Goal: Information Seeking & Learning: Learn about a topic

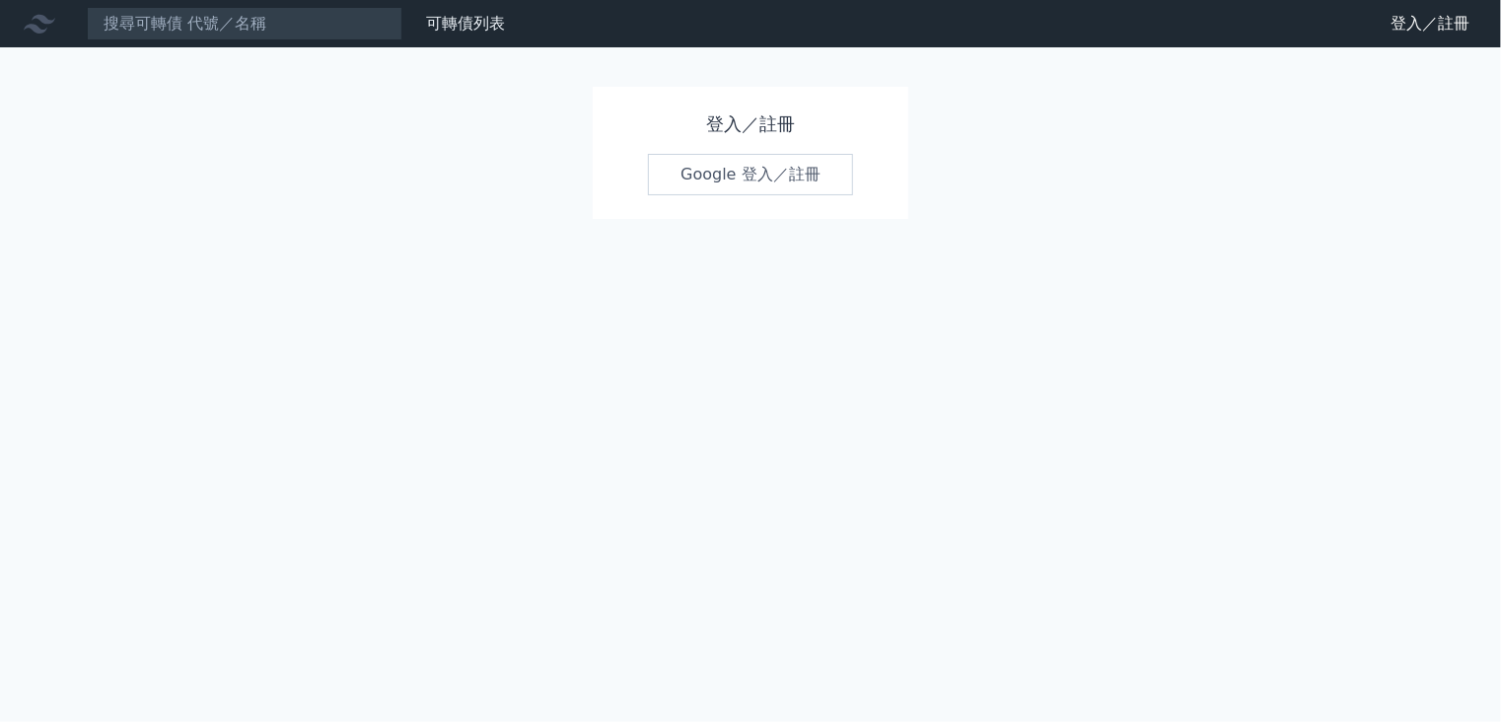
click at [707, 184] on link "Google 登入／註冊" at bounding box center [750, 174] width 205 height 41
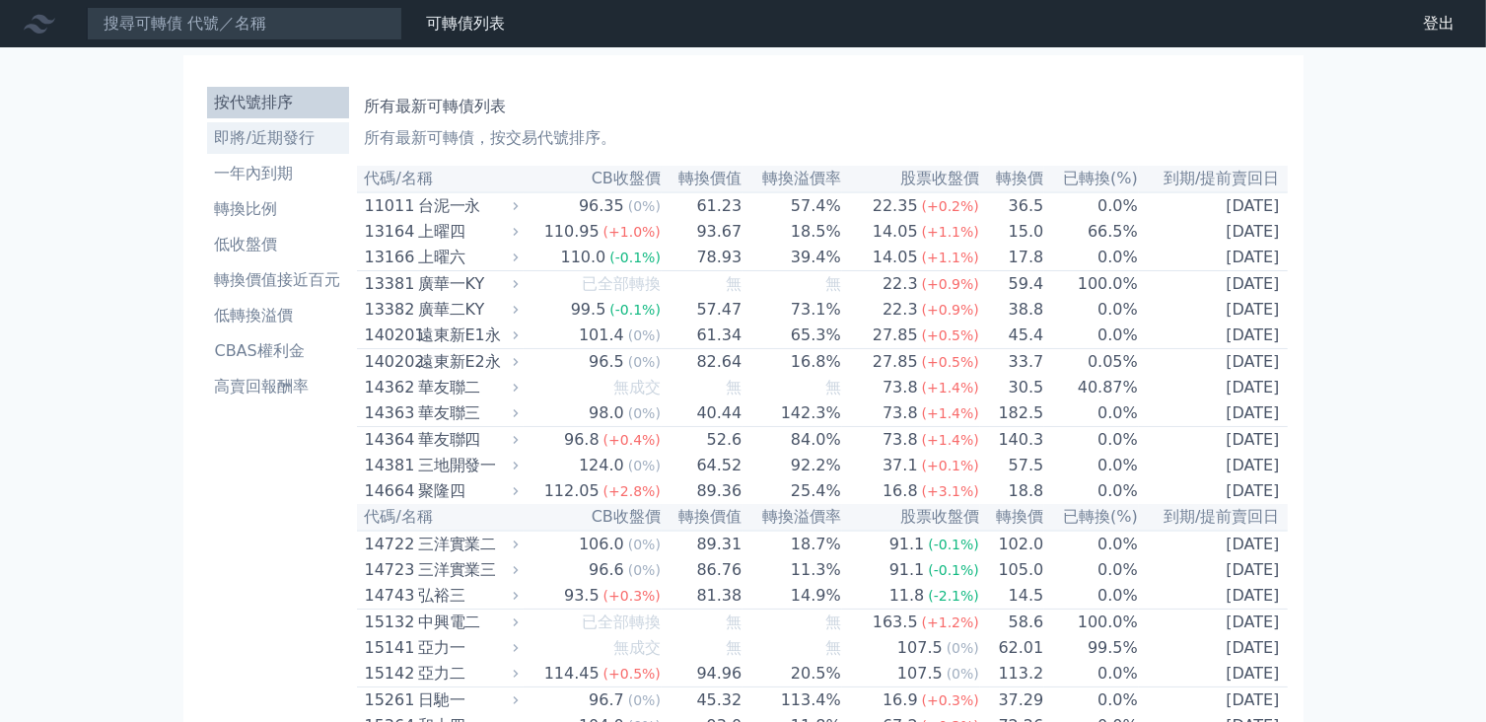
click at [279, 147] on li "即將/近期發行" at bounding box center [278, 138] width 142 height 24
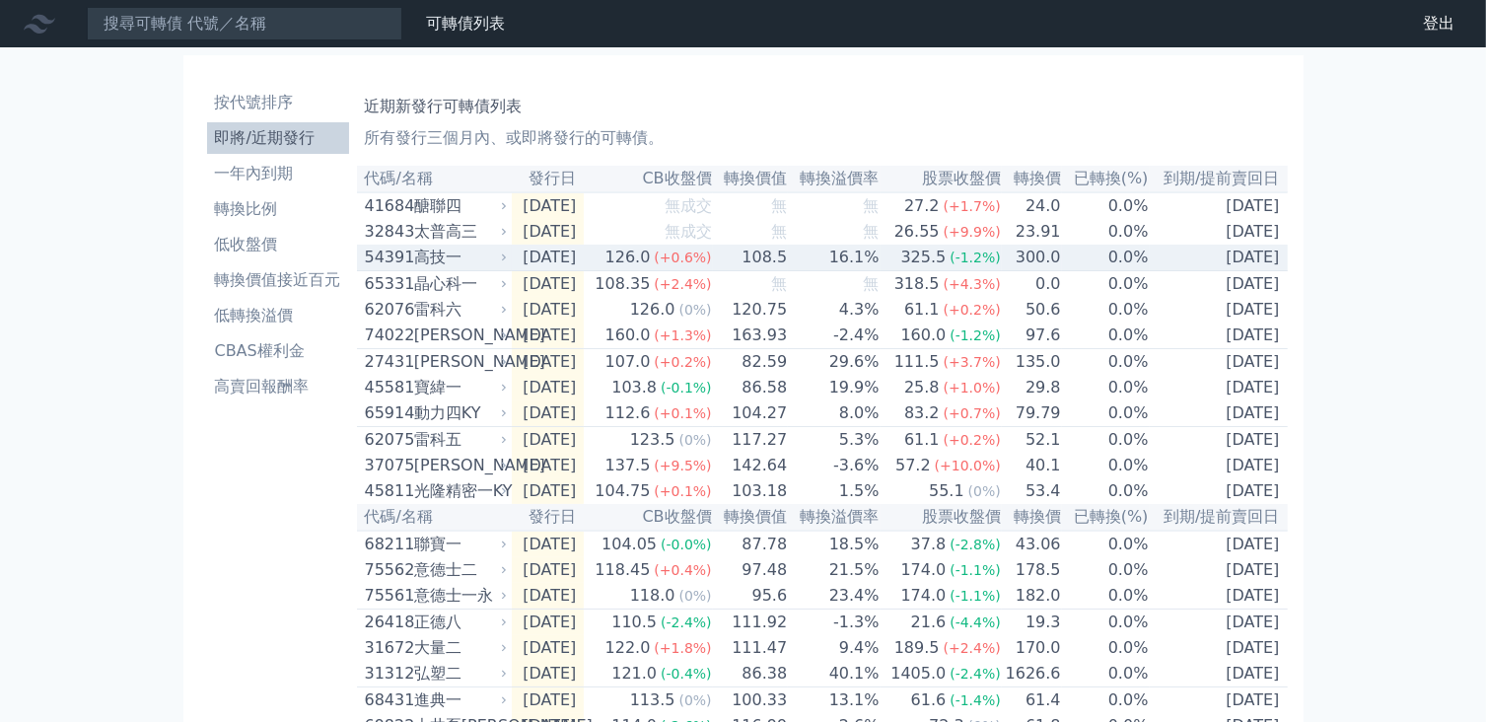
click at [585, 269] on td "[DATE]" at bounding box center [548, 258] width 73 height 27
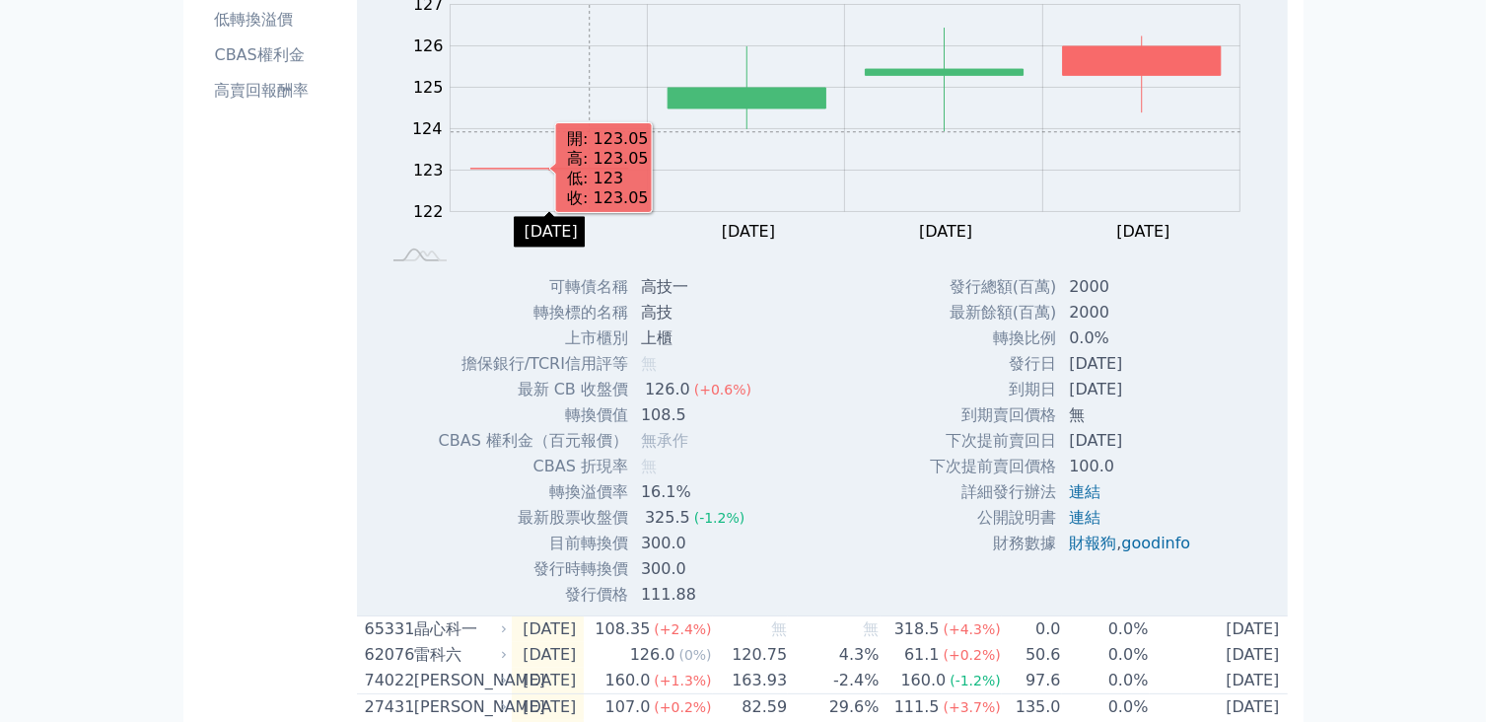
scroll to position [592, 0]
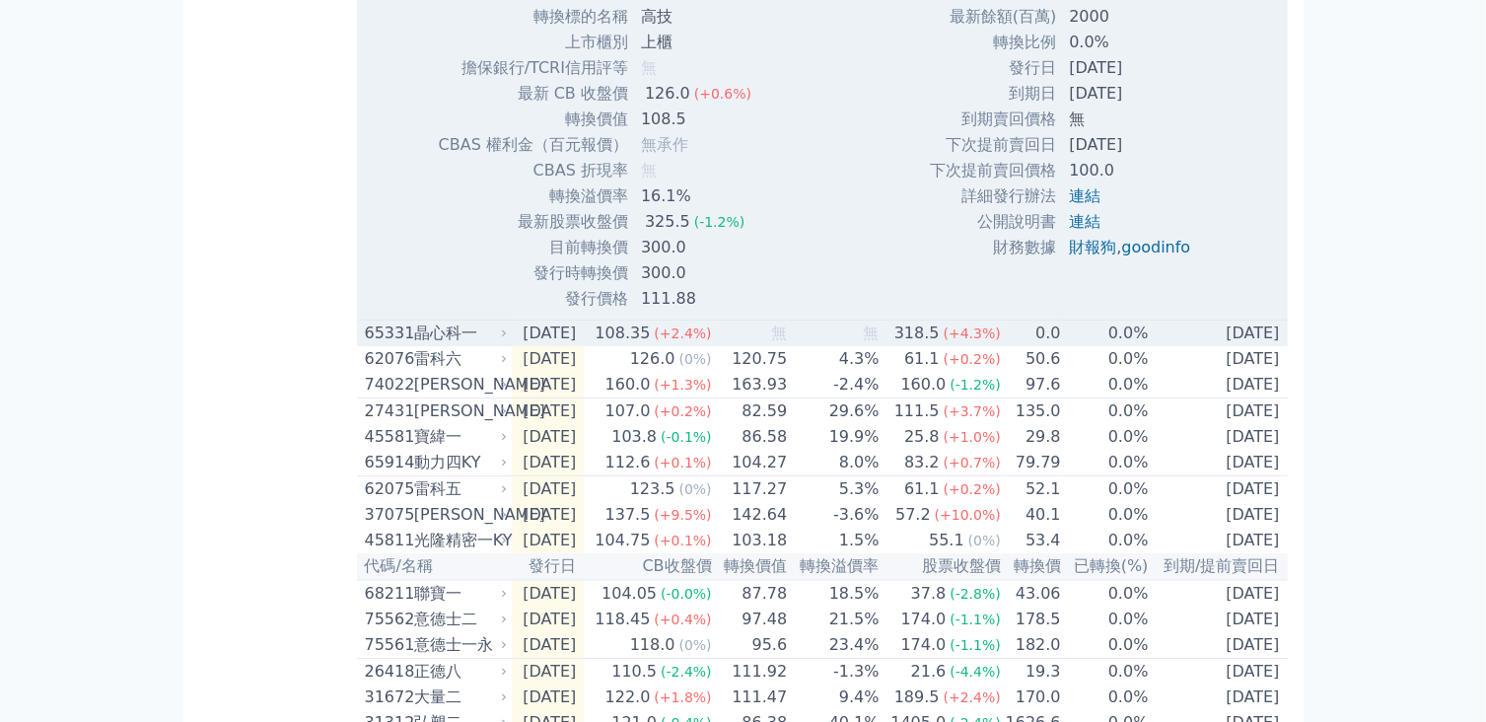
click at [565, 346] on td "[DATE]" at bounding box center [548, 334] width 73 height 27
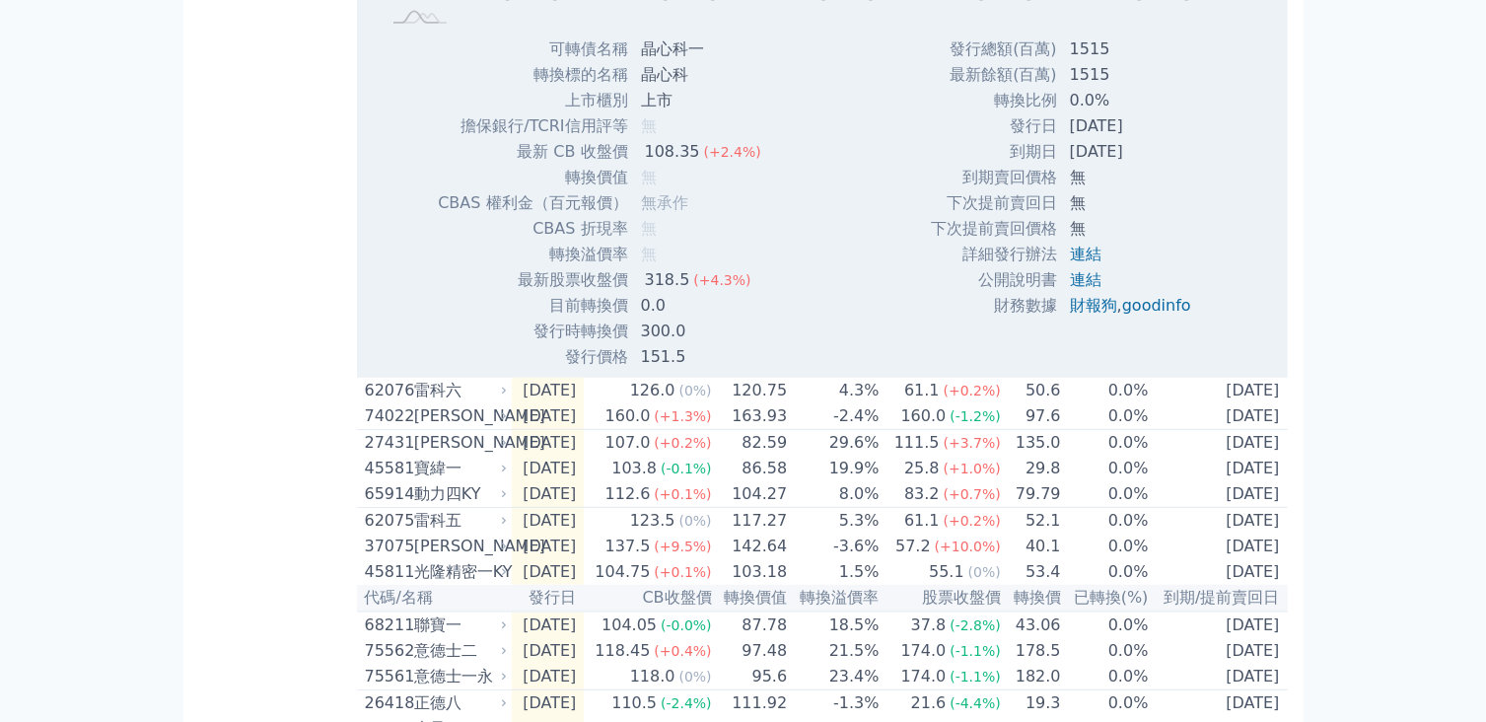
scroll to position [1479, 0]
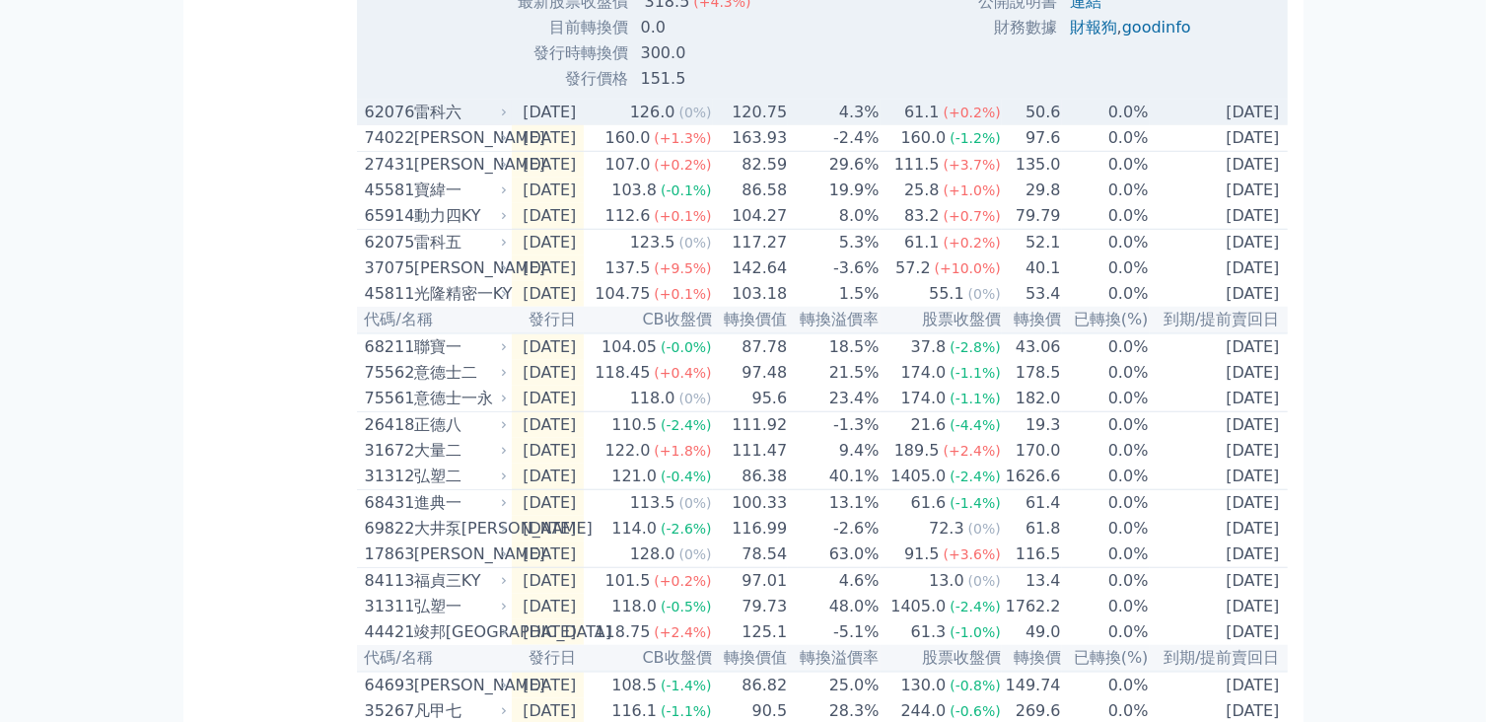
click at [494, 122] on div "雷科六" at bounding box center [459, 113] width 90 height 24
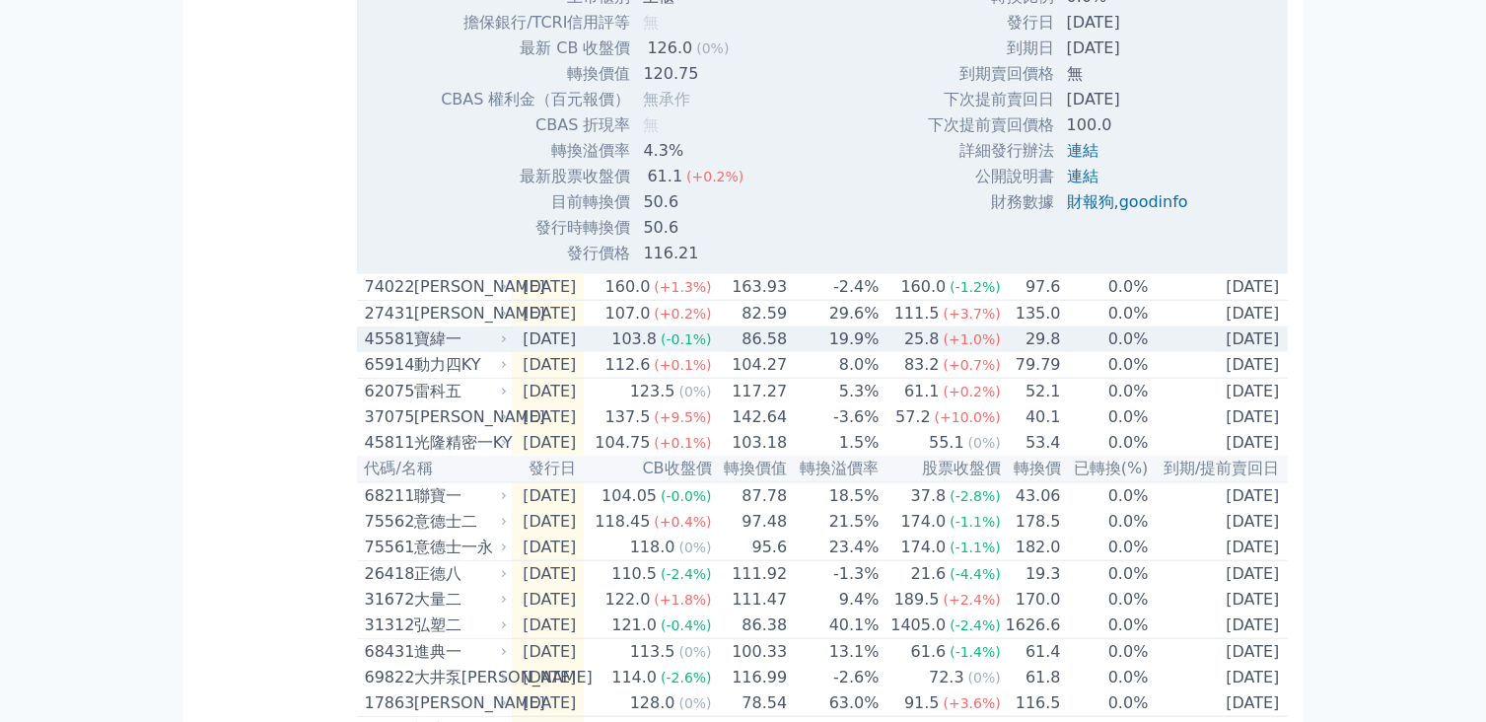
scroll to position [1972, 0]
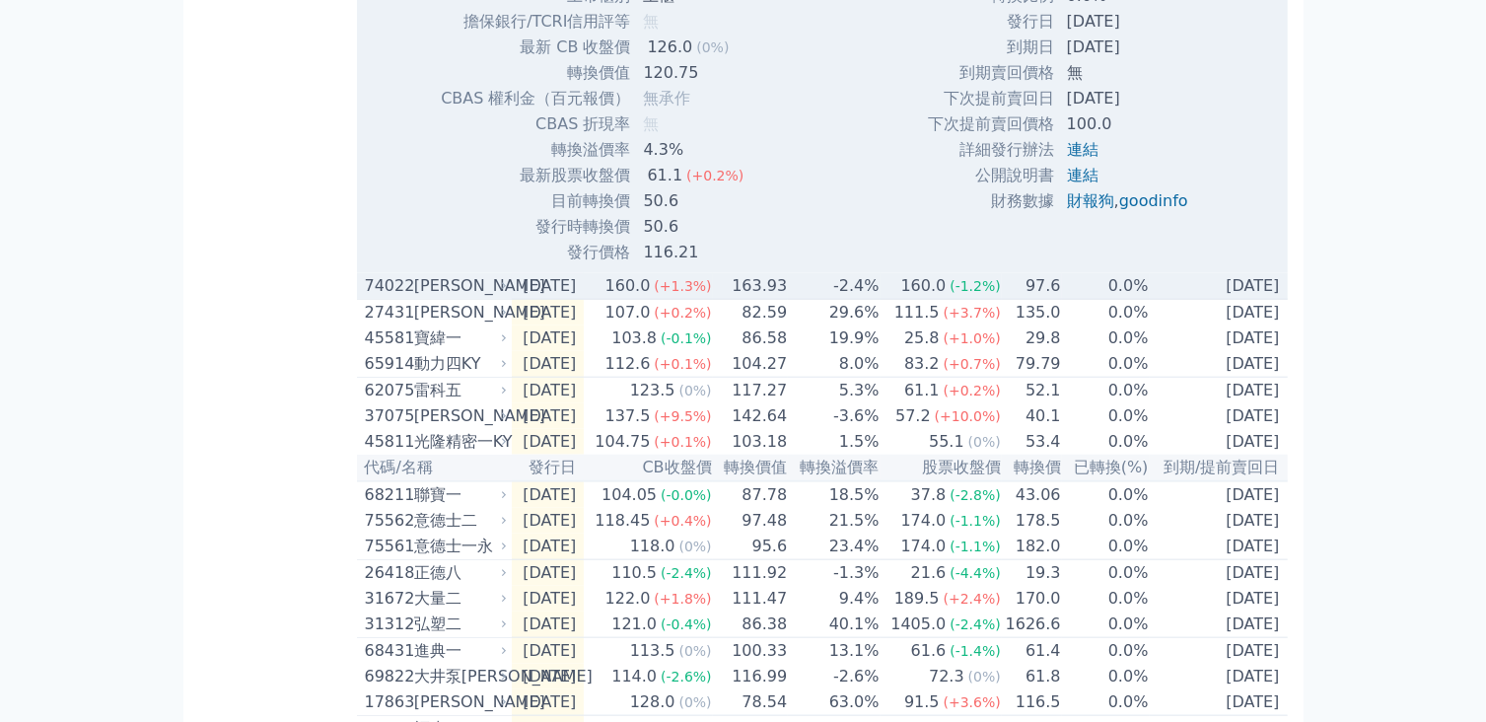
click at [562, 296] on td "[DATE]" at bounding box center [548, 286] width 73 height 27
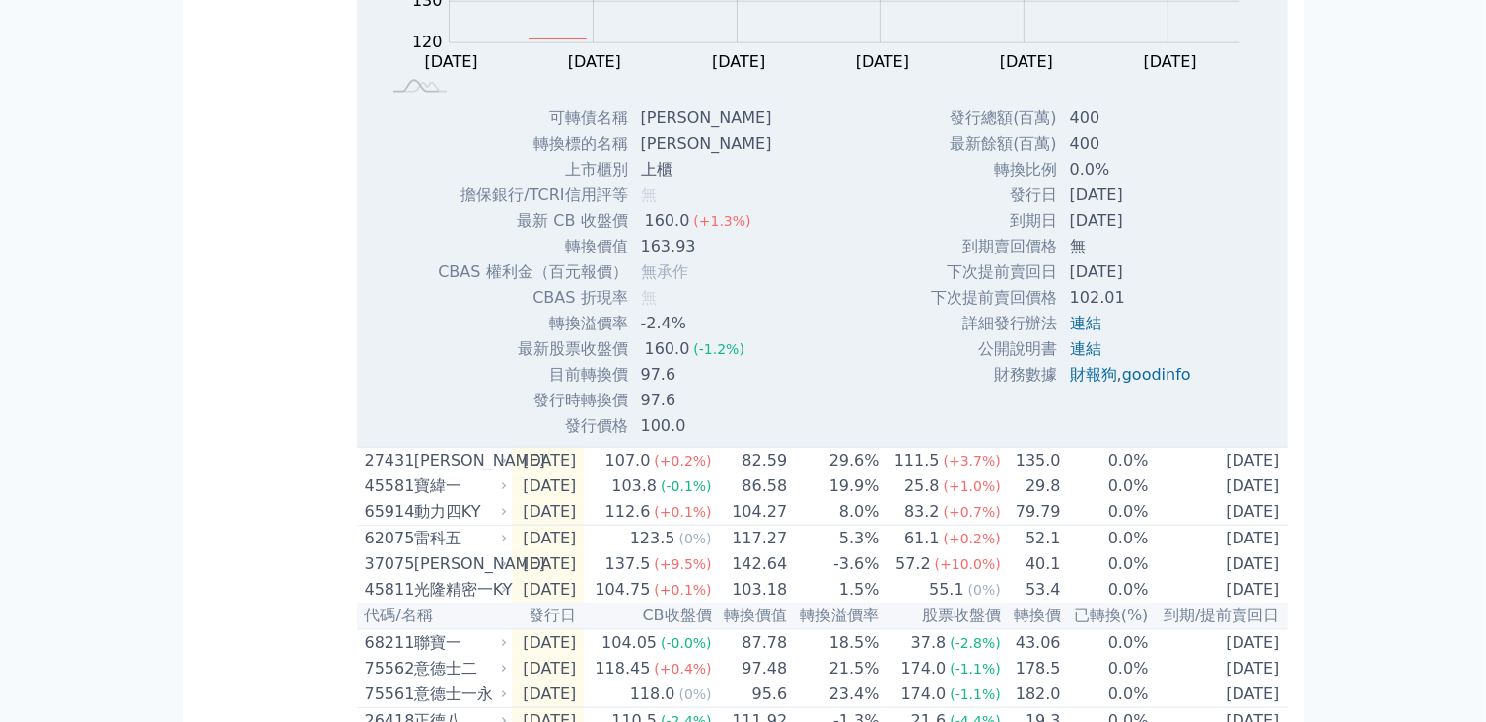
scroll to position [2663, 0]
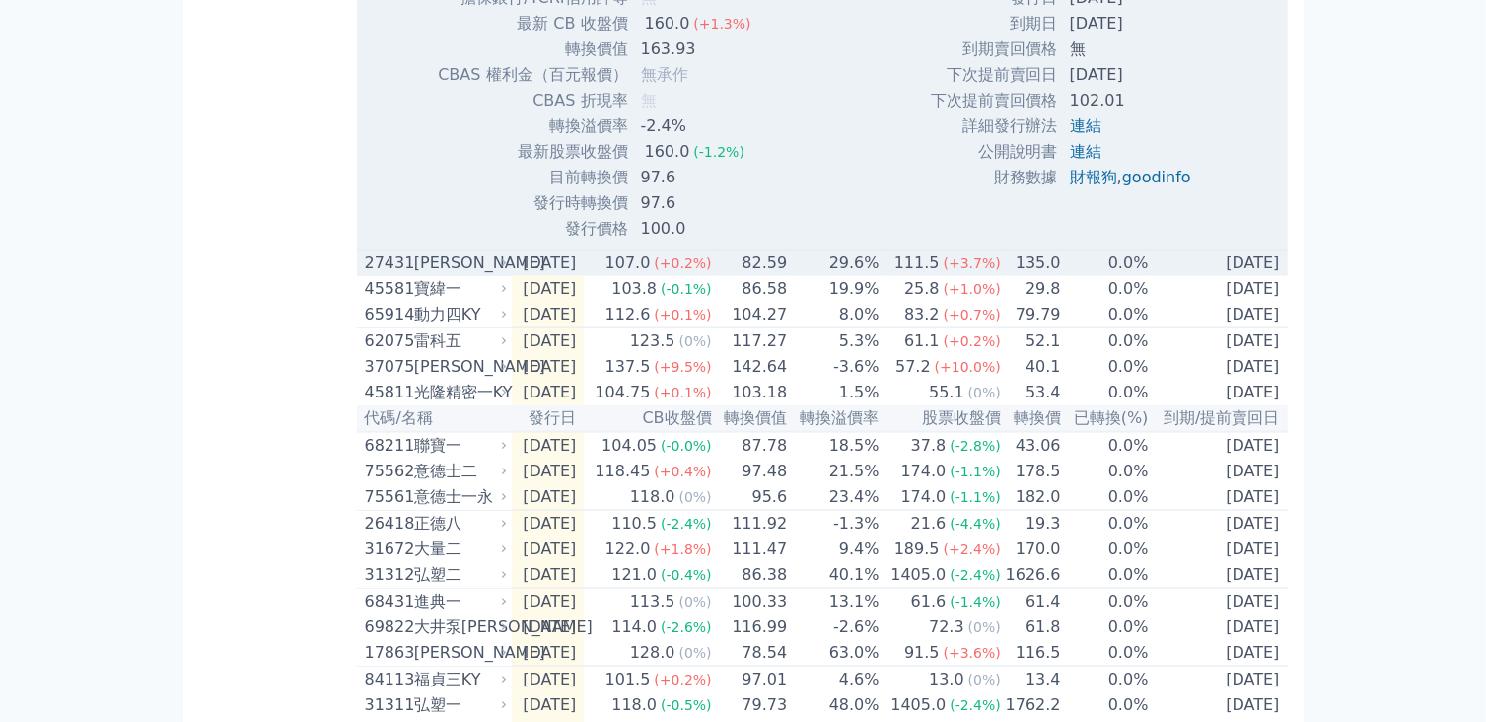
click at [540, 277] on td "[DATE]" at bounding box center [548, 264] width 73 height 27
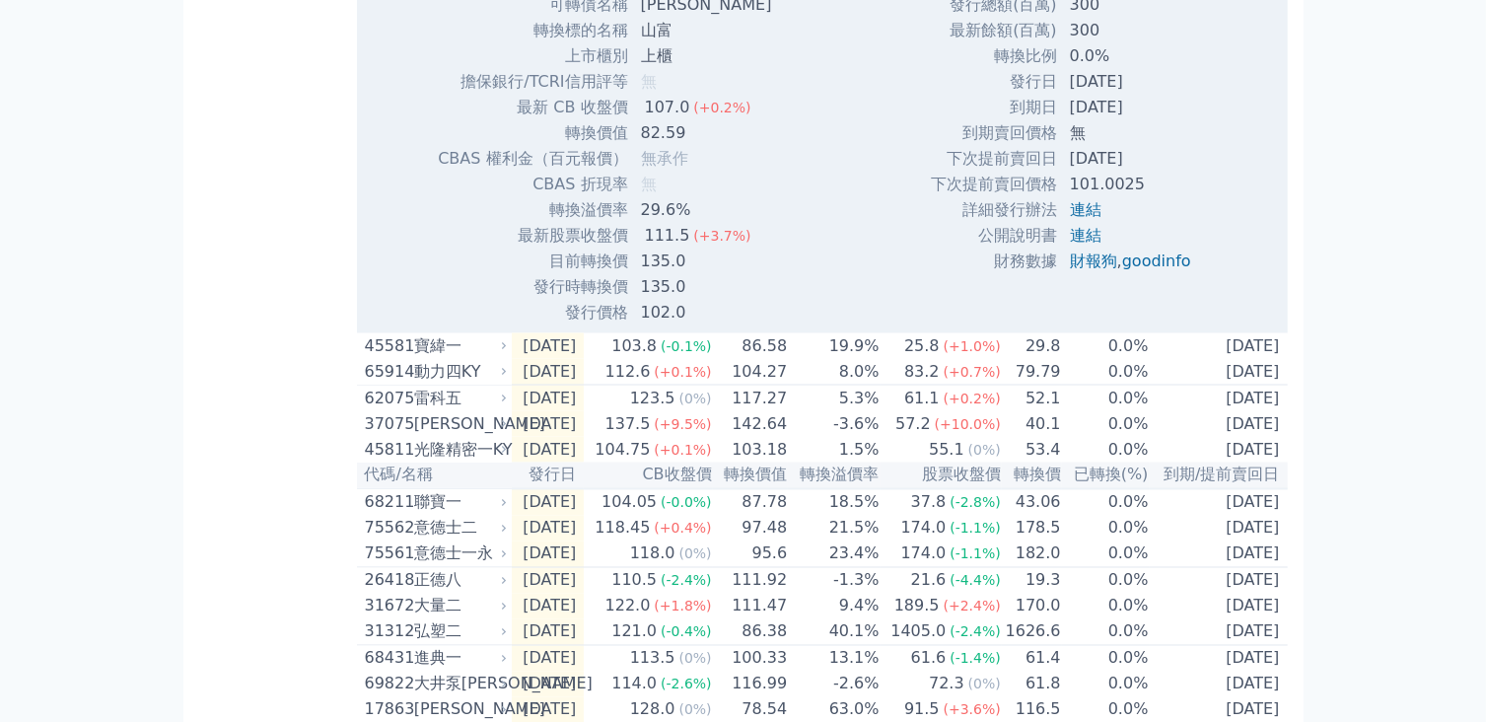
scroll to position [3255, 0]
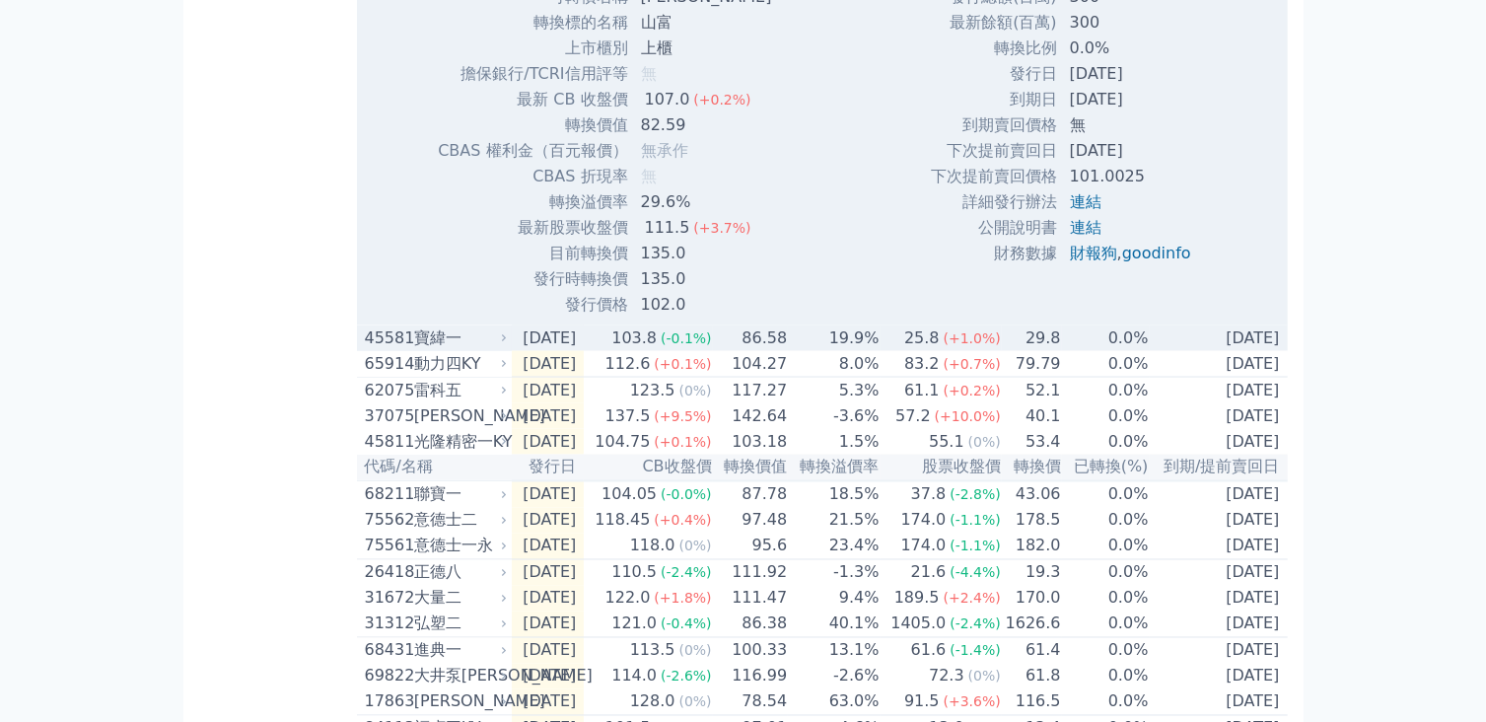
click at [585, 351] on td "[DATE]" at bounding box center [548, 338] width 73 height 26
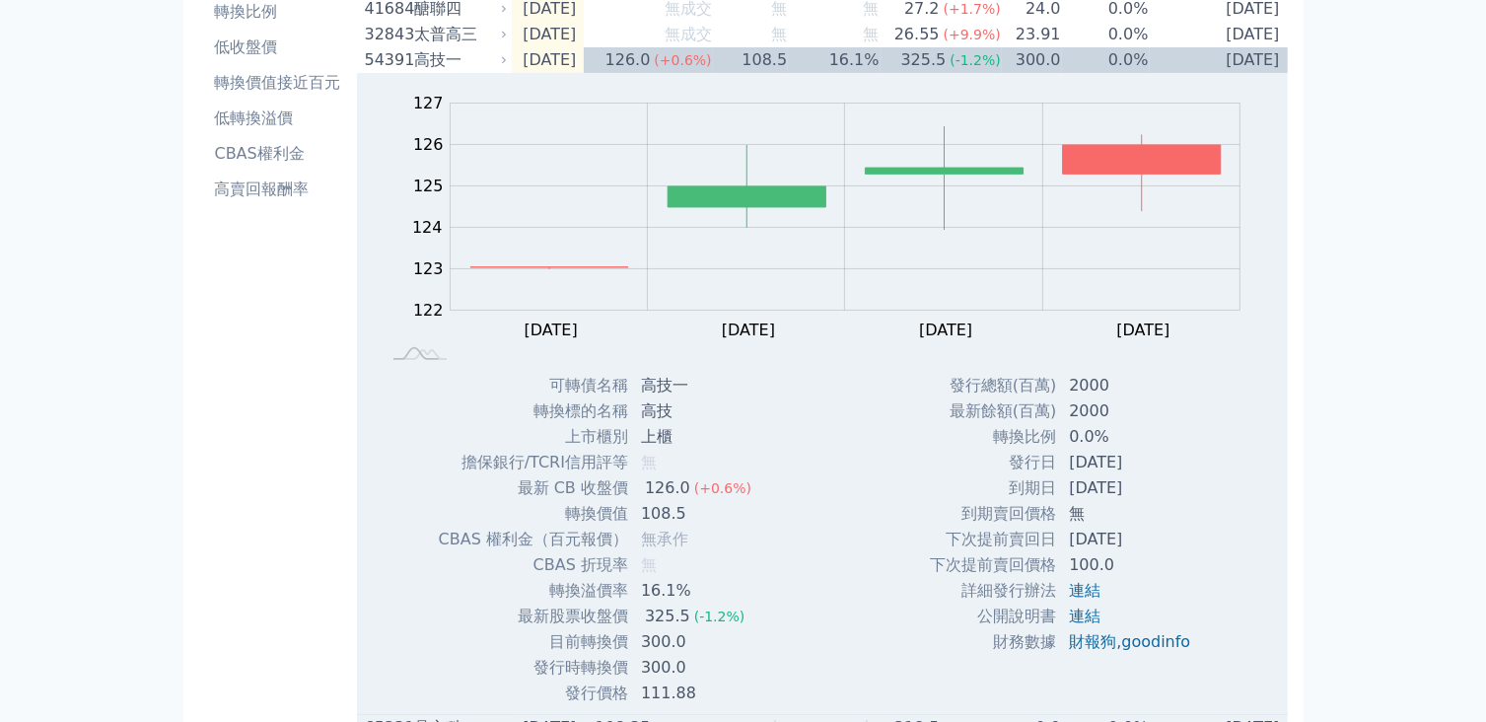
scroll to position [0, 0]
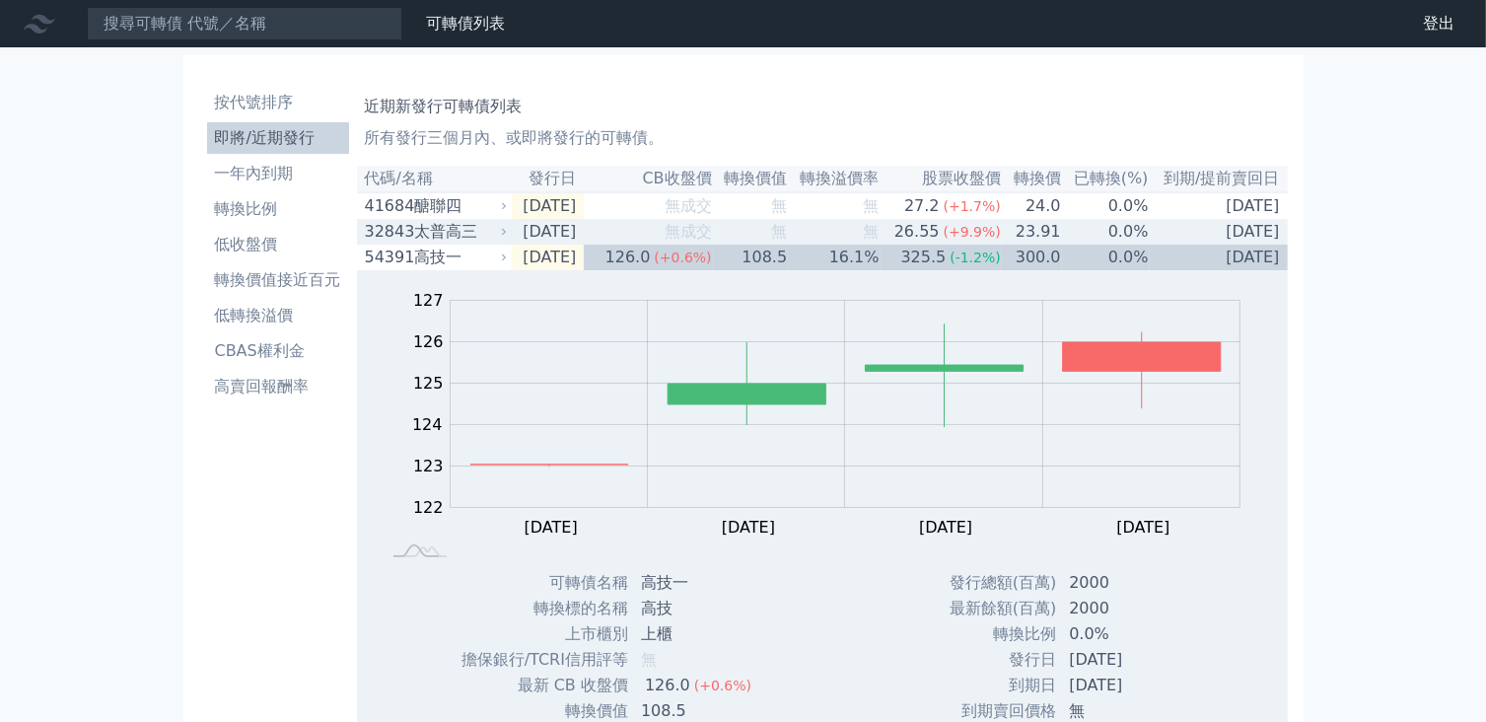
click at [585, 243] on td "[DATE]" at bounding box center [548, 232] width 73 height 26
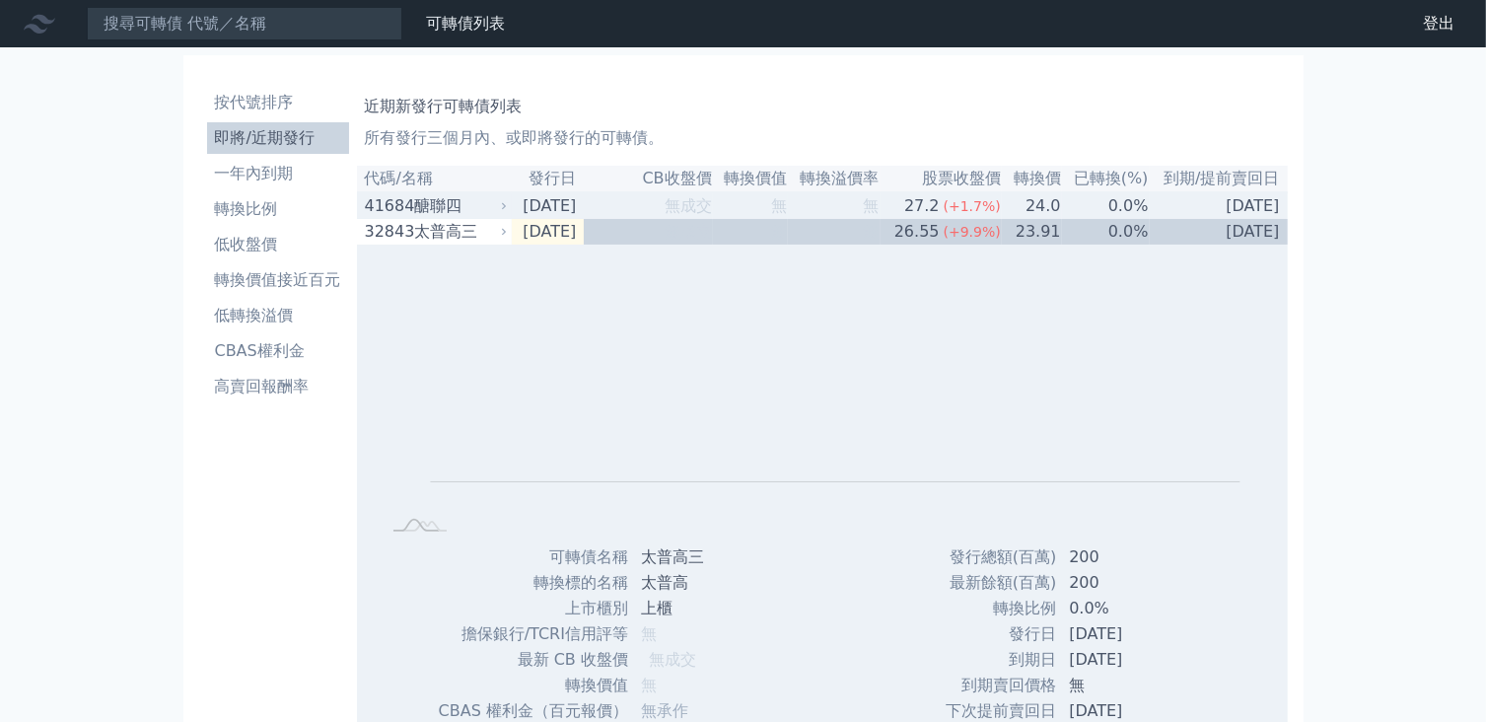
click at [568, 215] on td "[DATE]" at bounding box center [548, 205] width 73 height 27
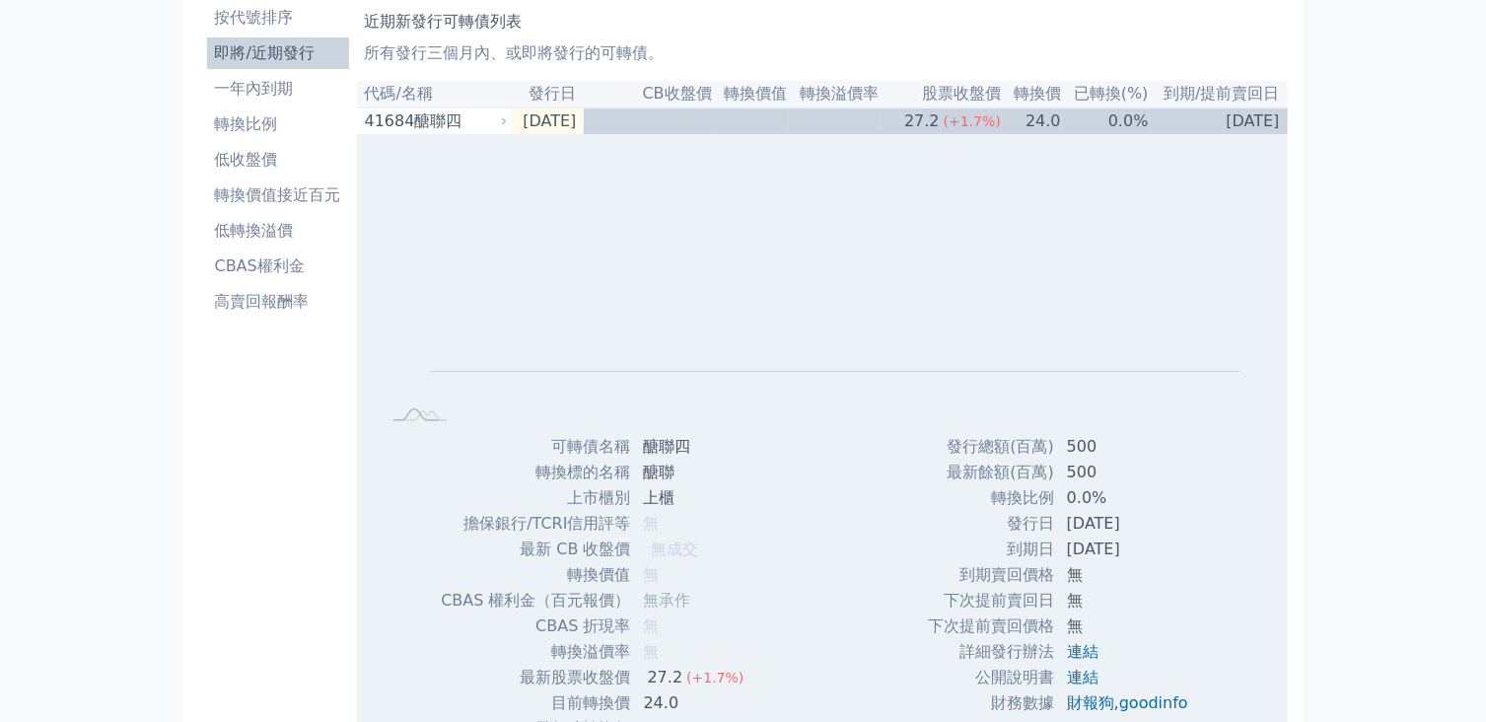
scroll to position [197, 0]
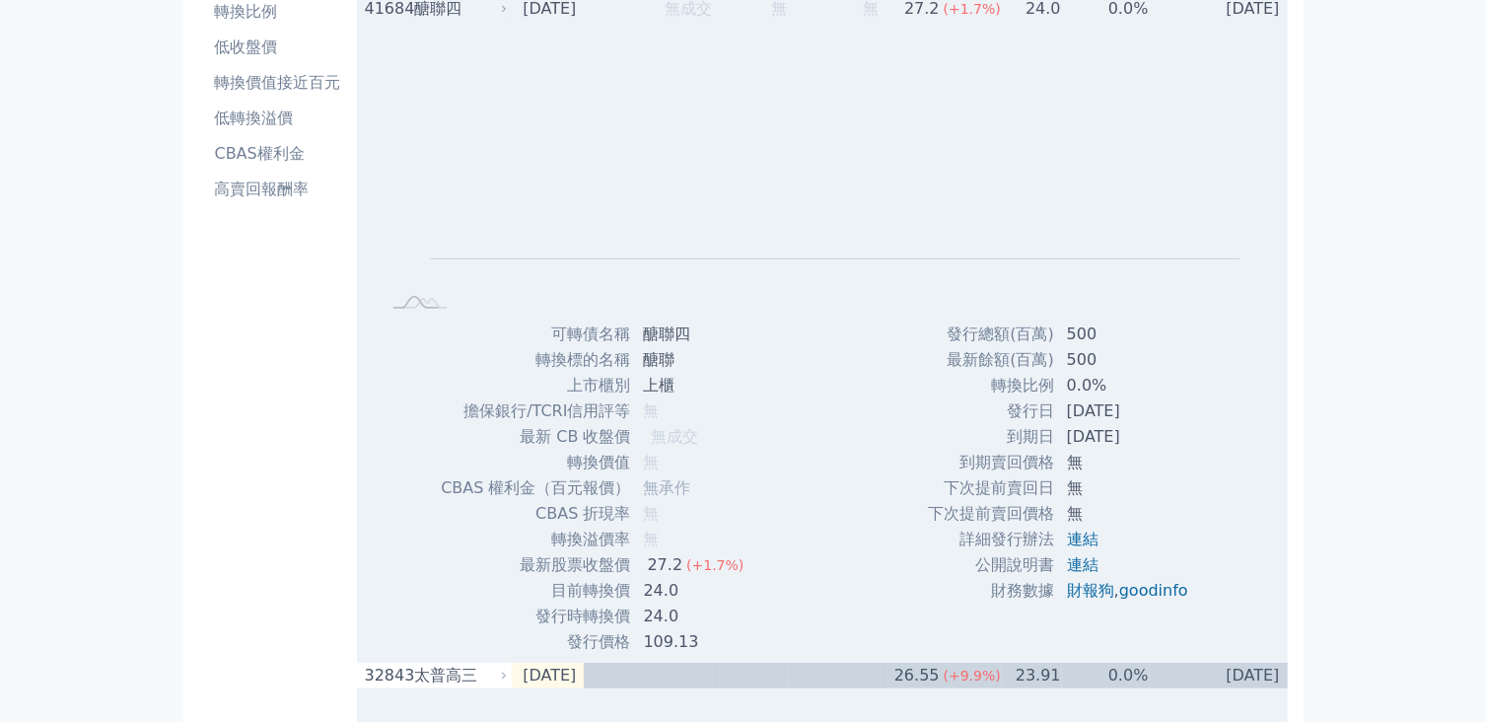
click at [455, 8] on div "醣聯四" at bounding box center [459, 9] width 90 height 24
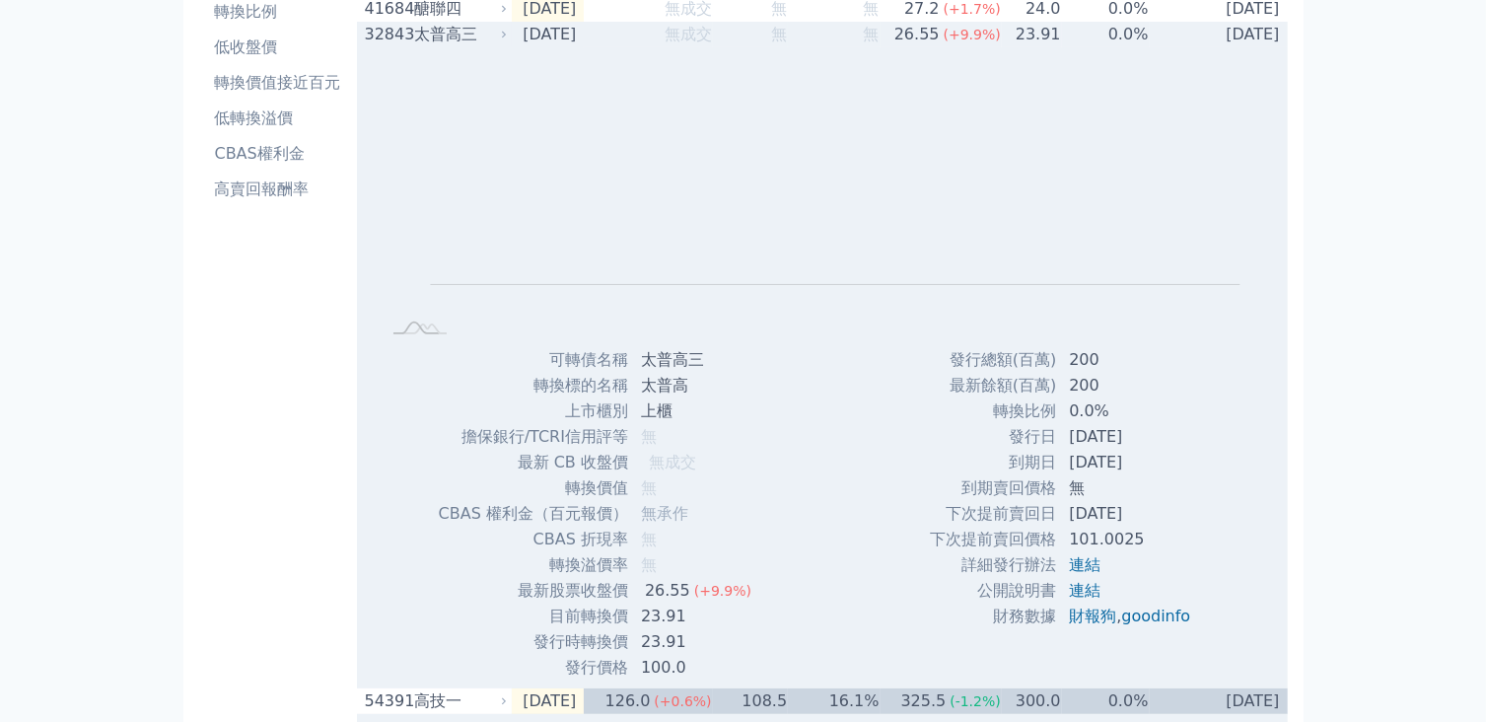
click at [456, 38] on div "太普高三" at bounding box center [459, 35] width 90 height 24
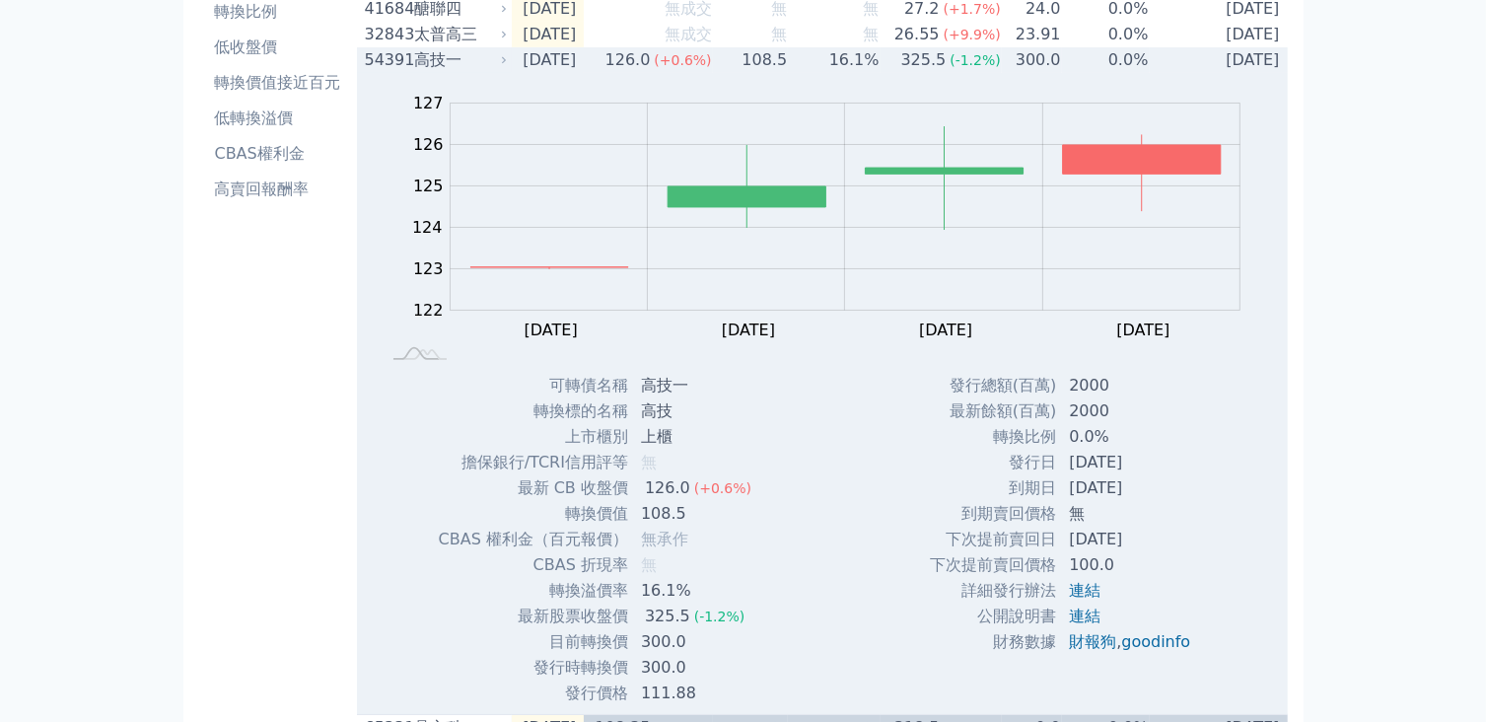
click at [420, 62] on div "高技一" at bounding box center [459, 60] width 90 height 24
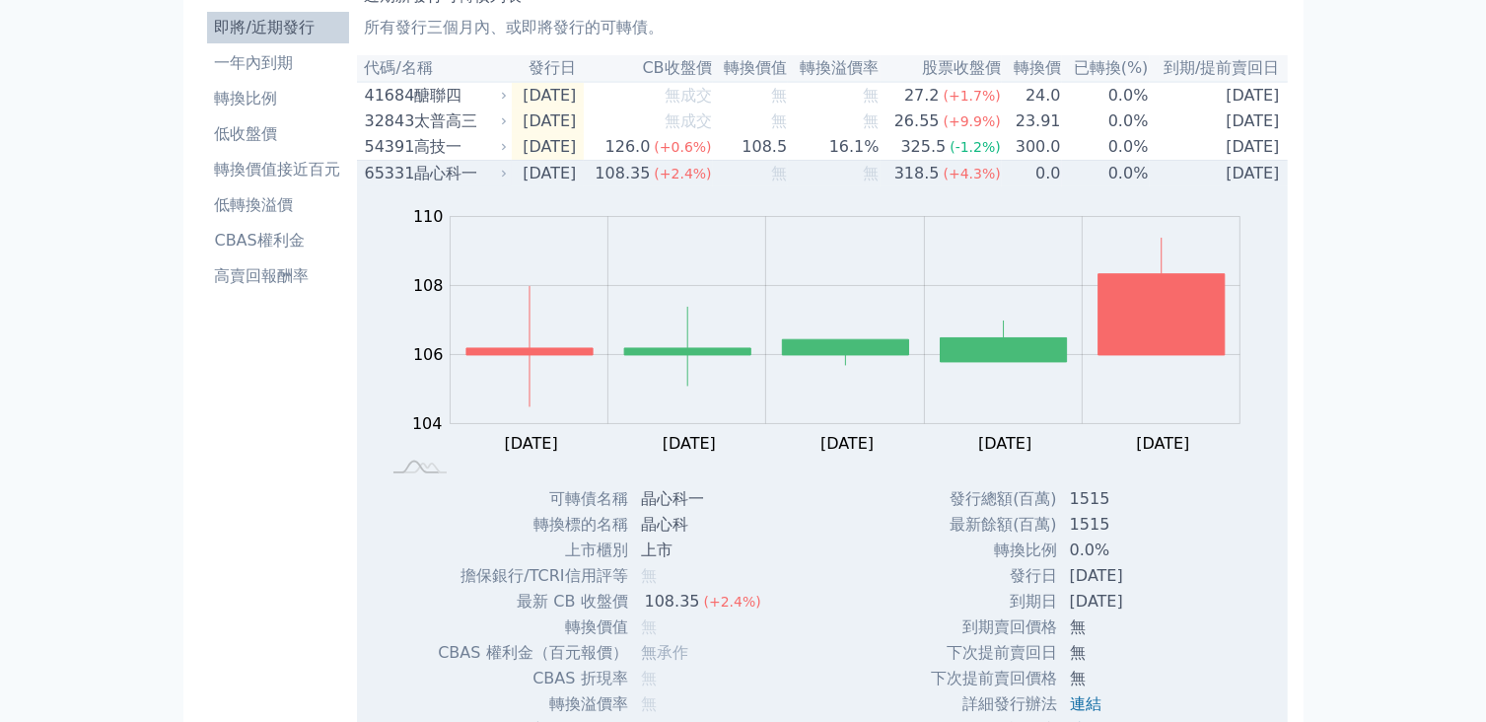
scroll to position [0, 0]
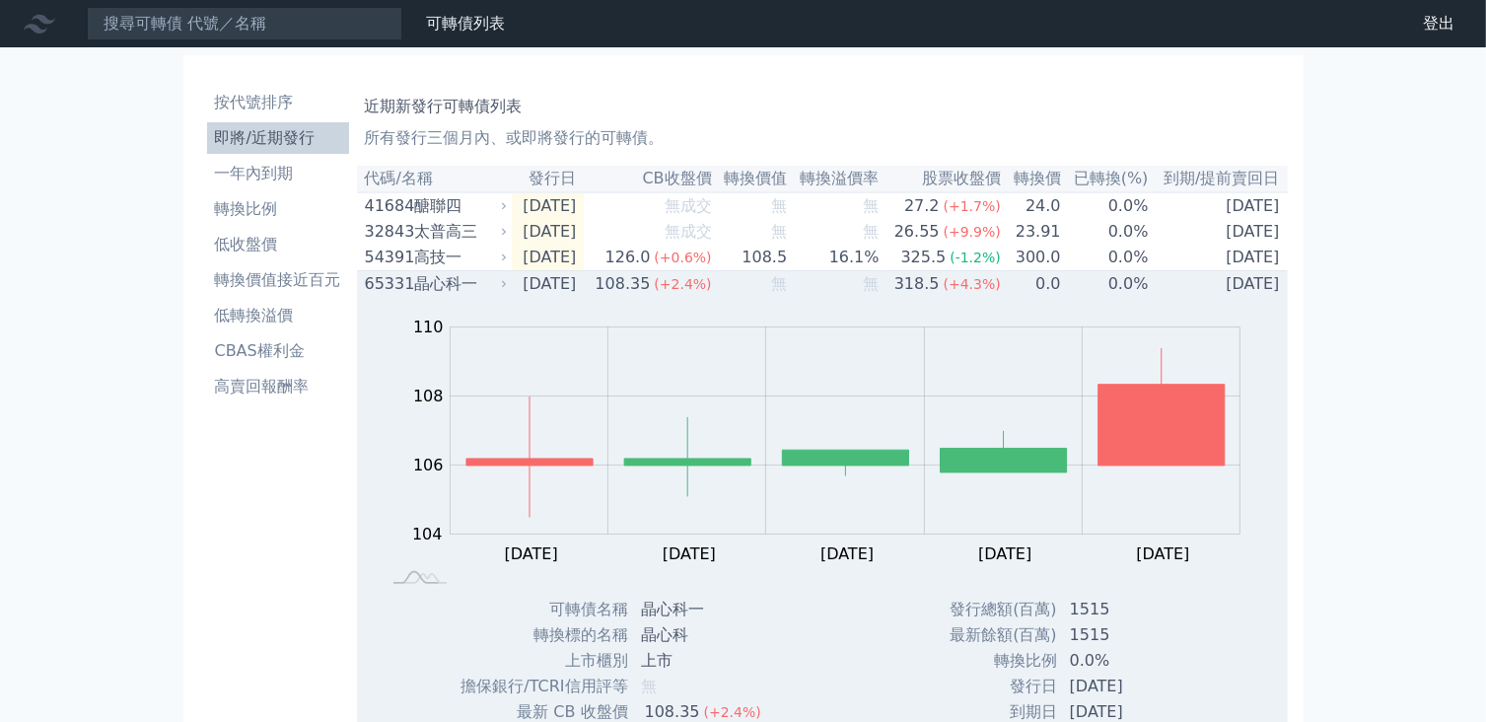
click at [472, 285] on div "晶心科一" at bounding box center [459, 284] width 90 height 24
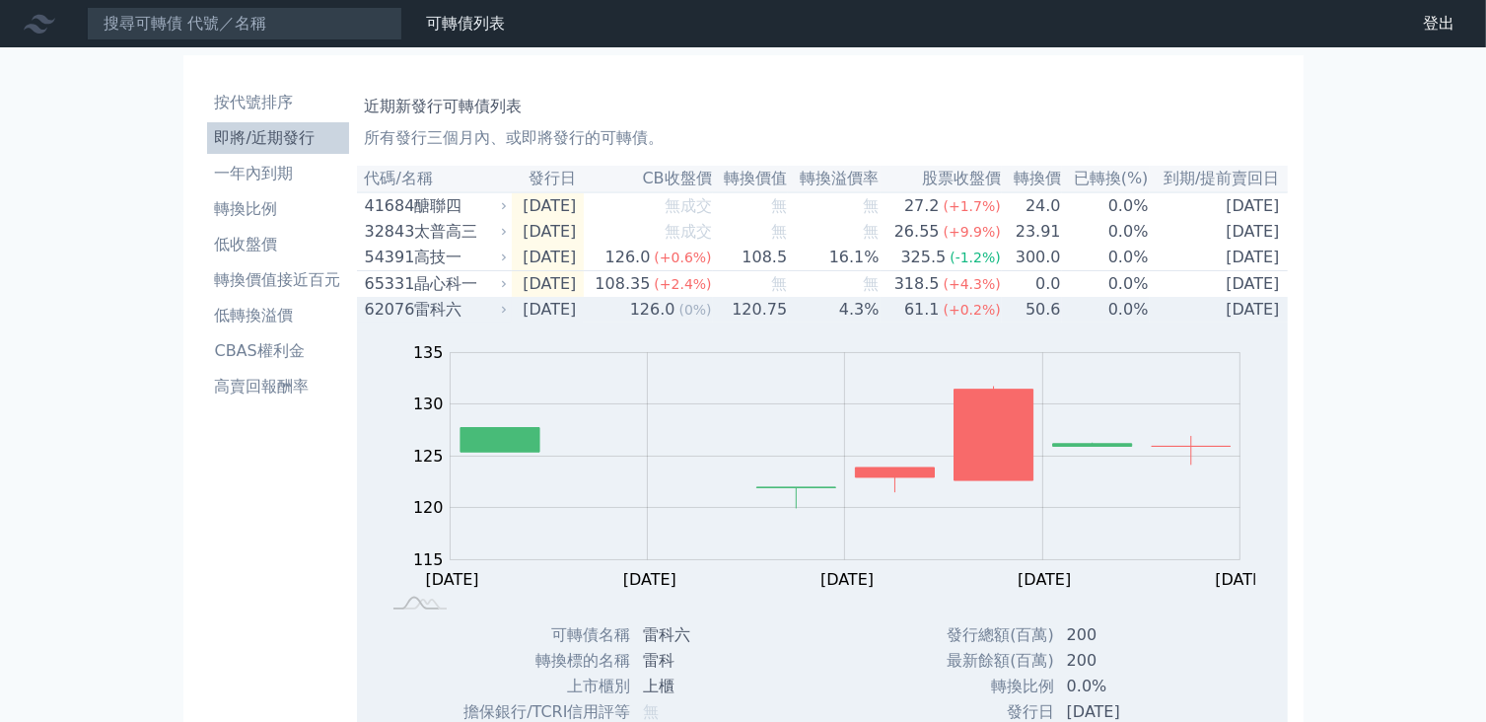
click at [451, 315] on div "雷科六" at bounding box center [459, 310] width 90 height 24
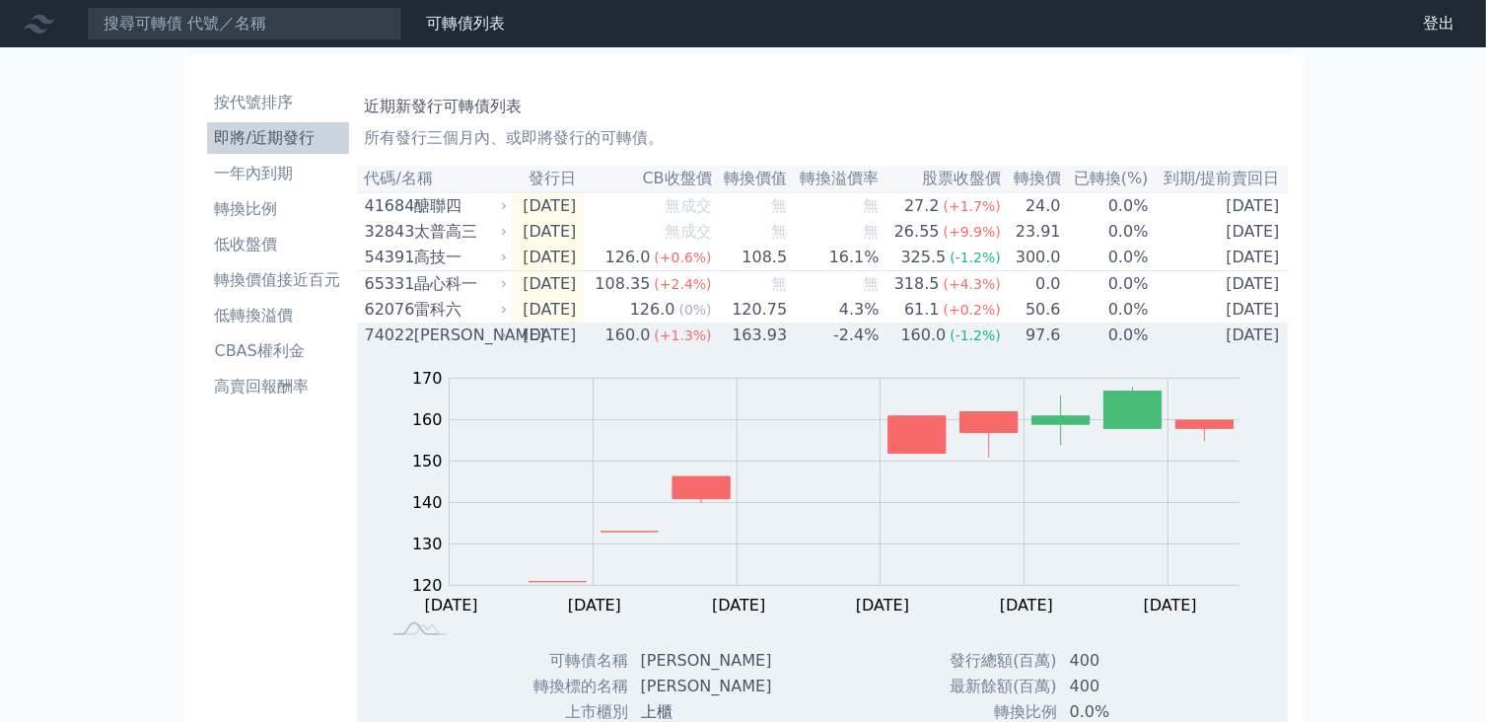
click at [442, 341] on div "[PERSON_NAME]" at bounding box center [459, 335] width 90 height 24
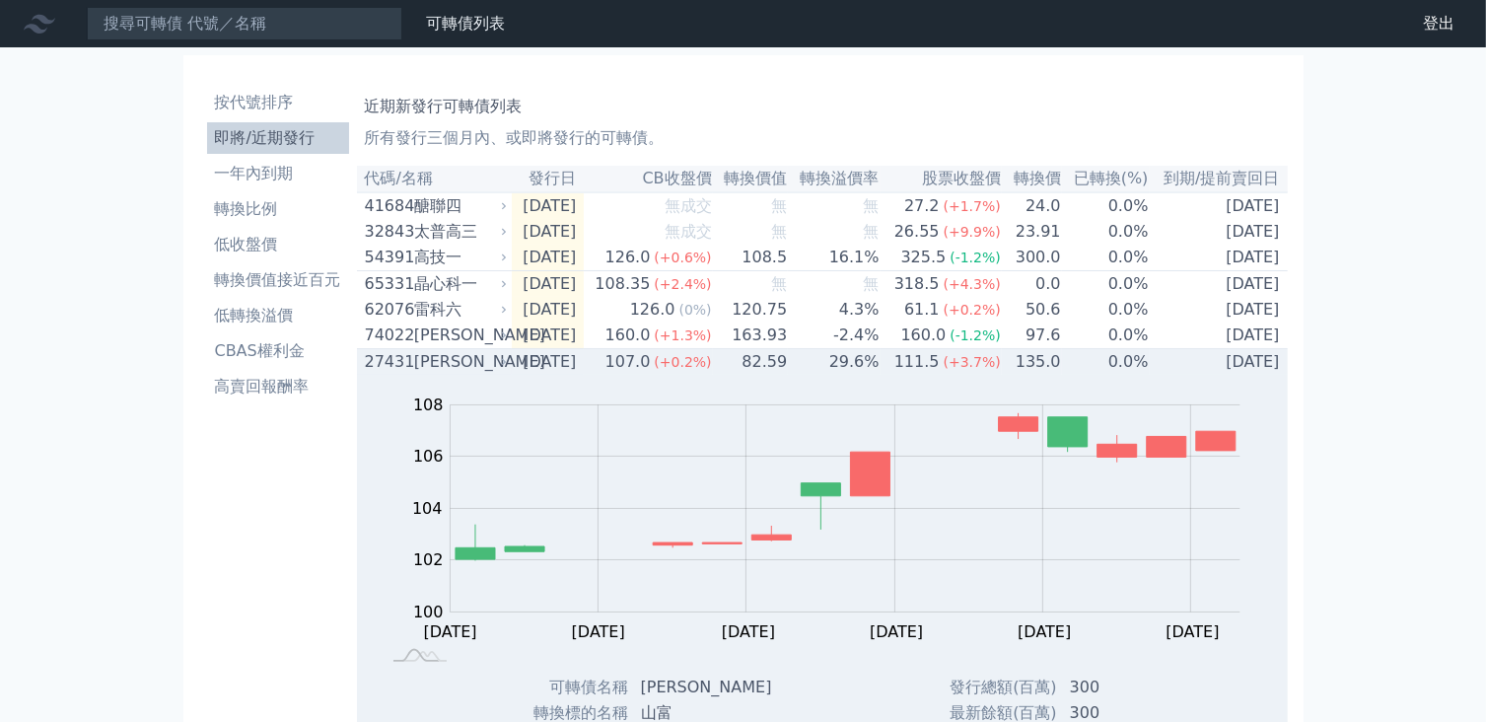
click at [436, 374] on div "[PERSON_NAME]" at bounding box center [459, 362] width 90 height 24
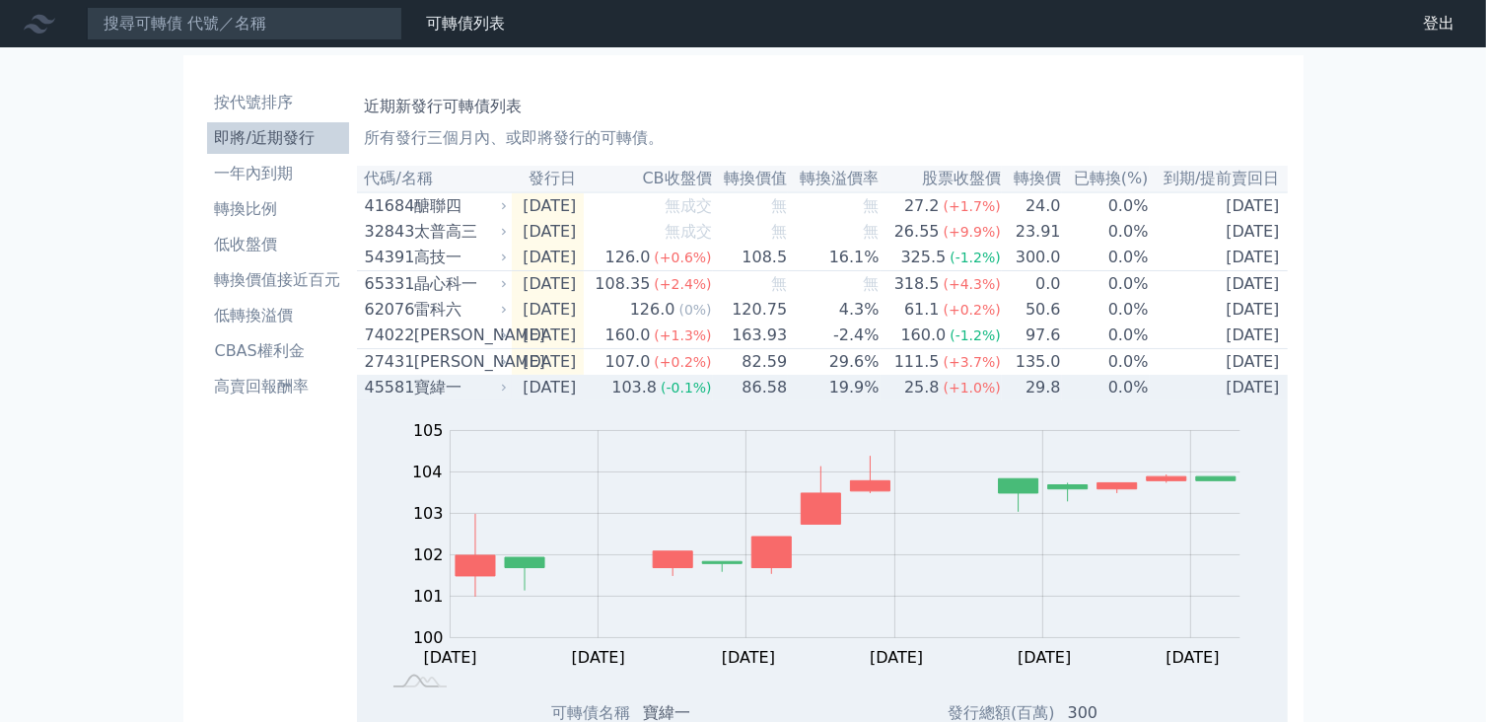
click at [393, 399] on div "45581" at bounding box center [387, 388] width 44 height 24
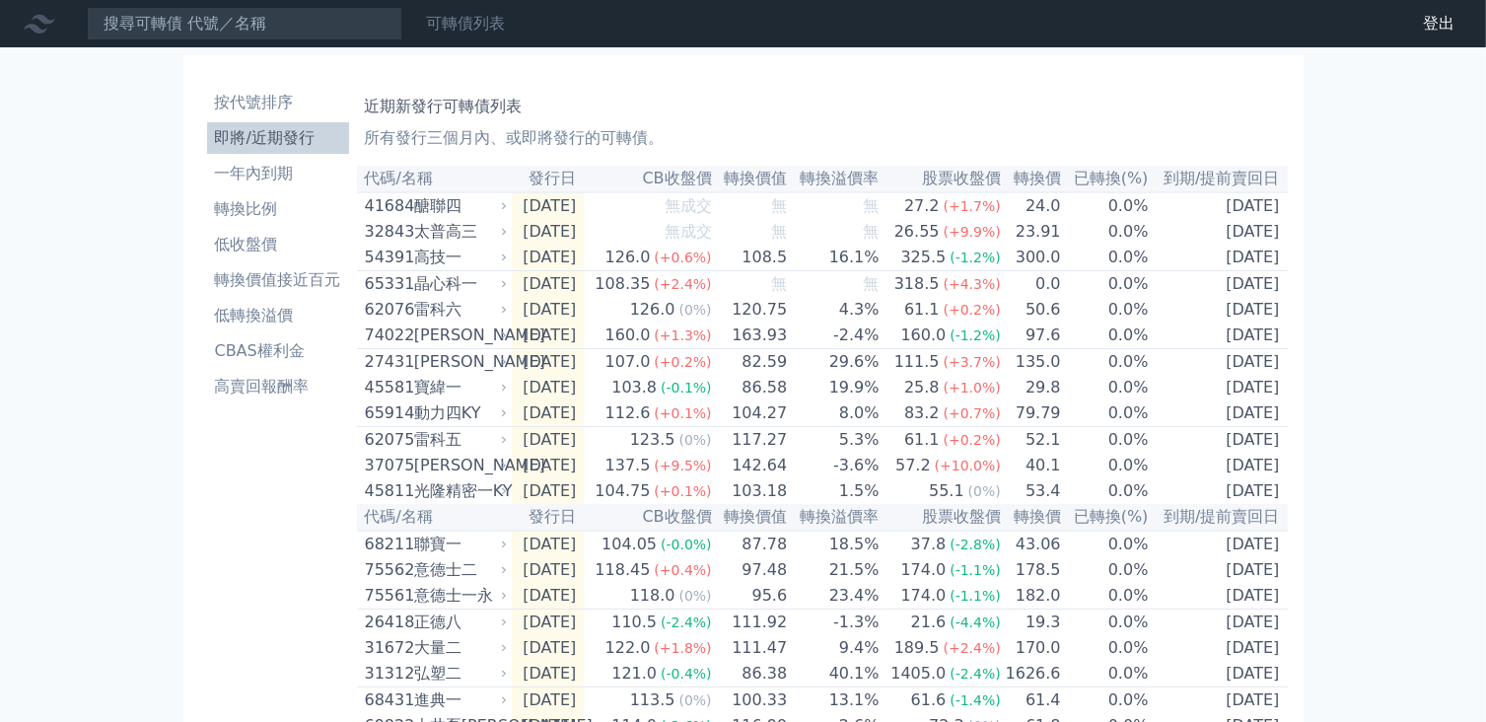
click at [494, 28] on link "可轉債列表" at bounding box center [465, 23] width 79 height 19
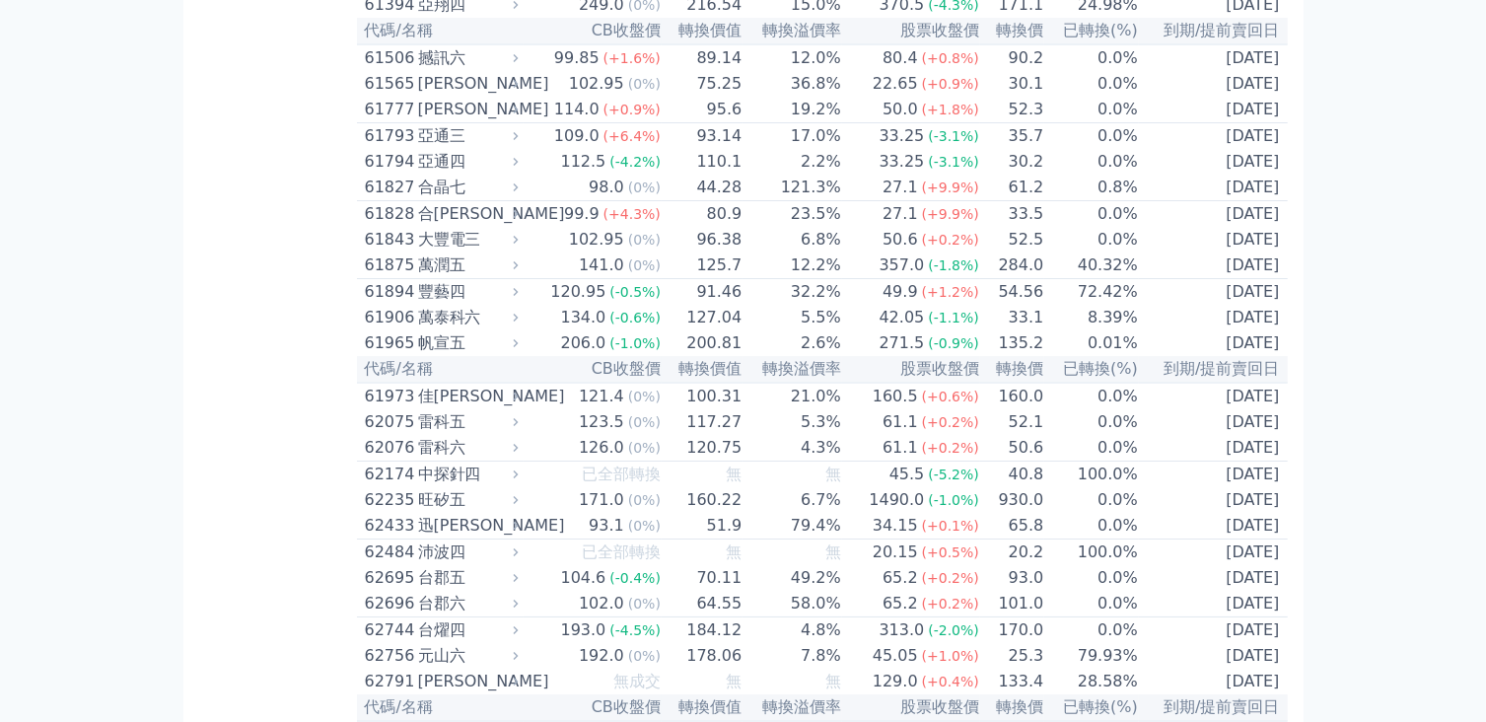
scroll to position [7298, 0]
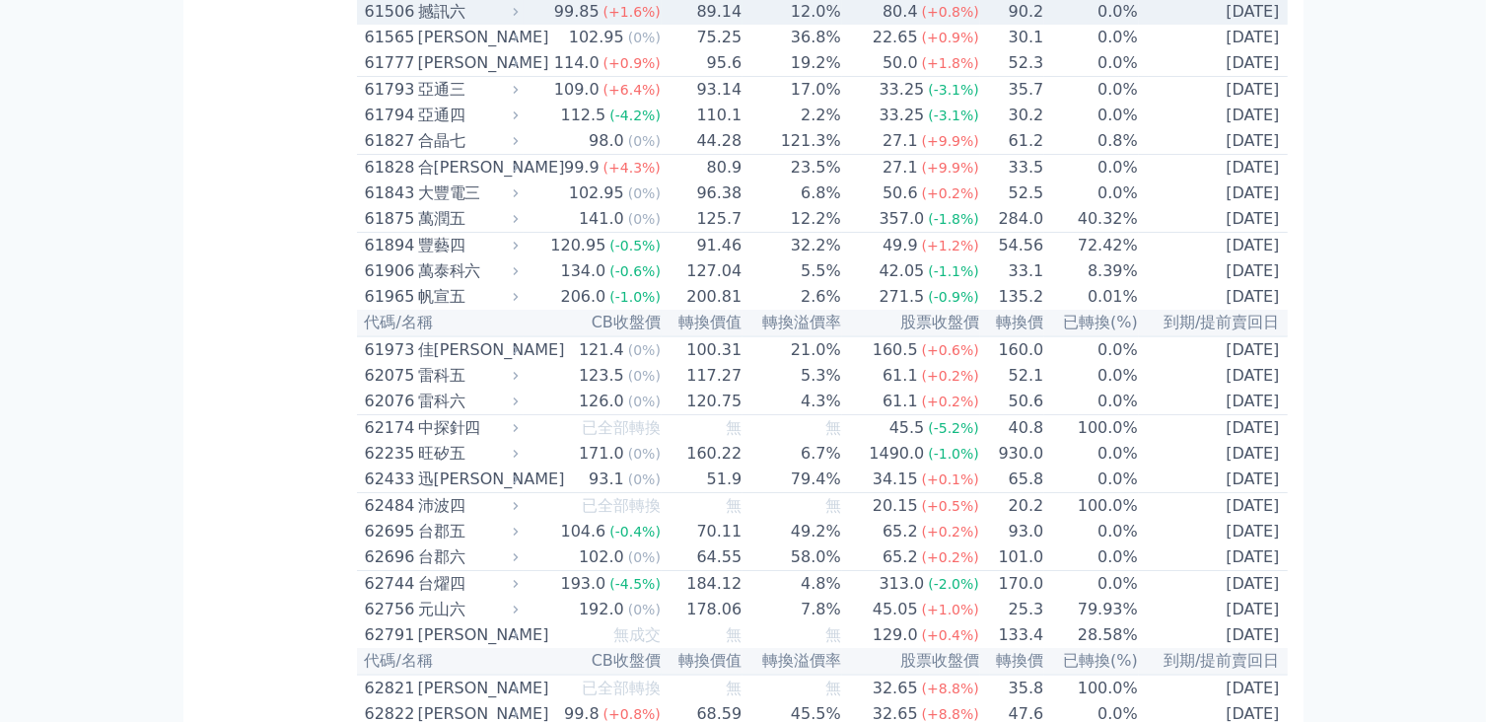
click at [490, 24] on div "撼訊六" at bounding box center [466, 12] width 97 height 24
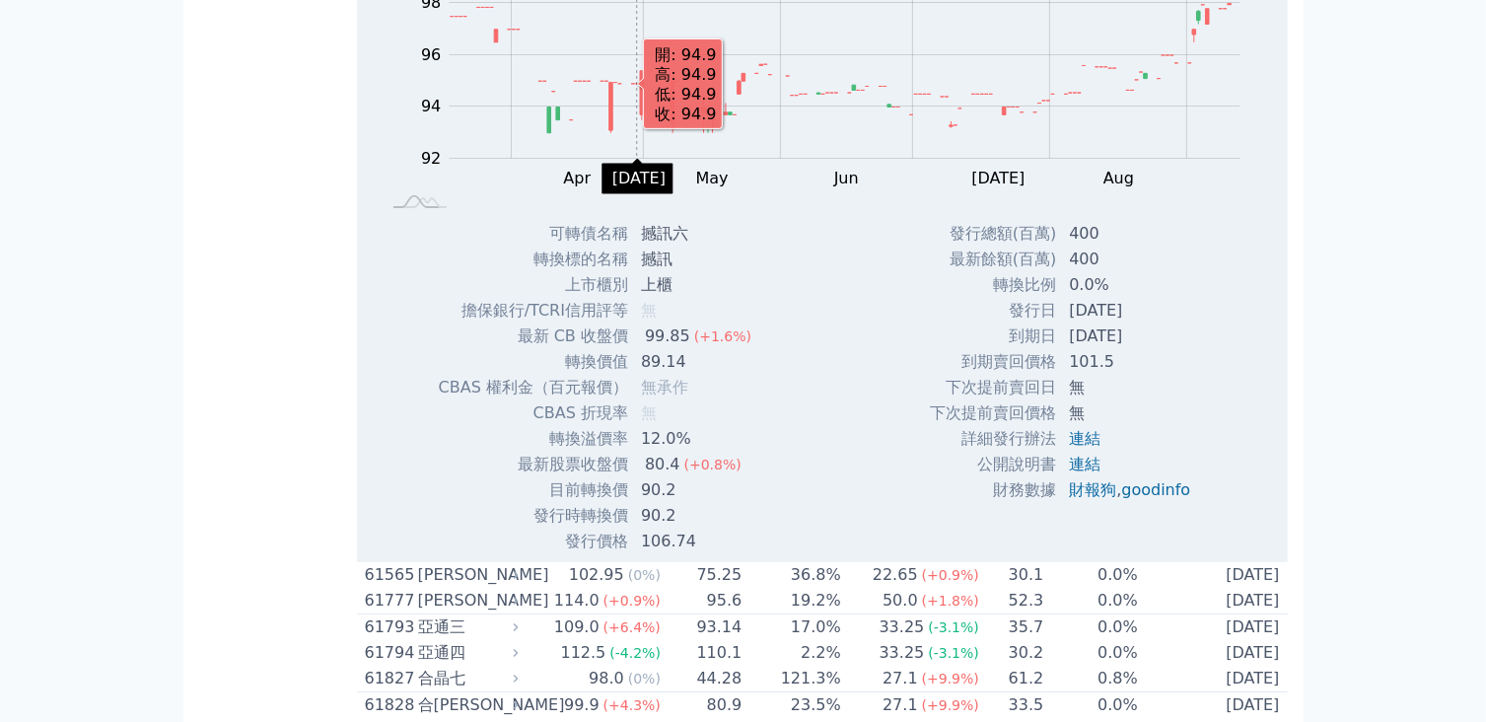
scroll to position [7397, 0]
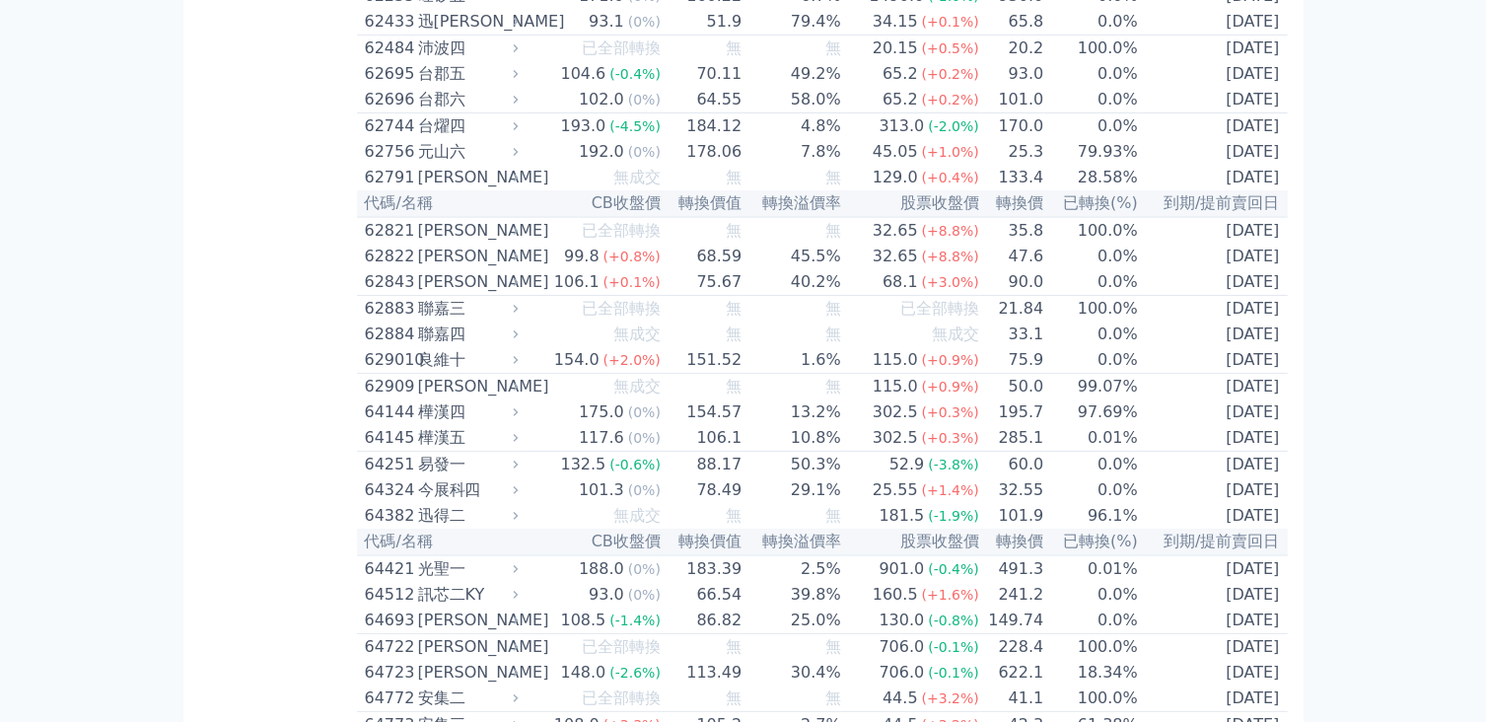
scroll to position [7791, 0]
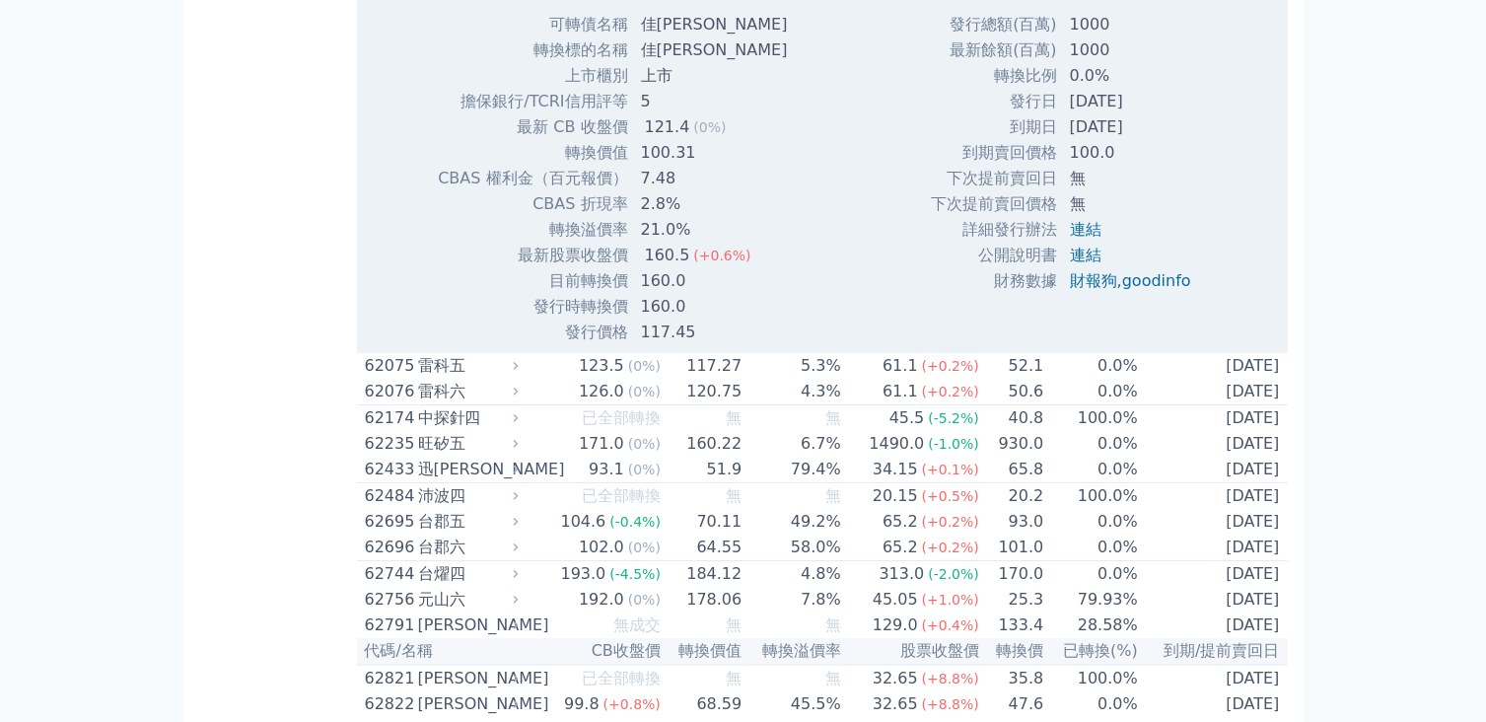
scroll to position [8087, 0]
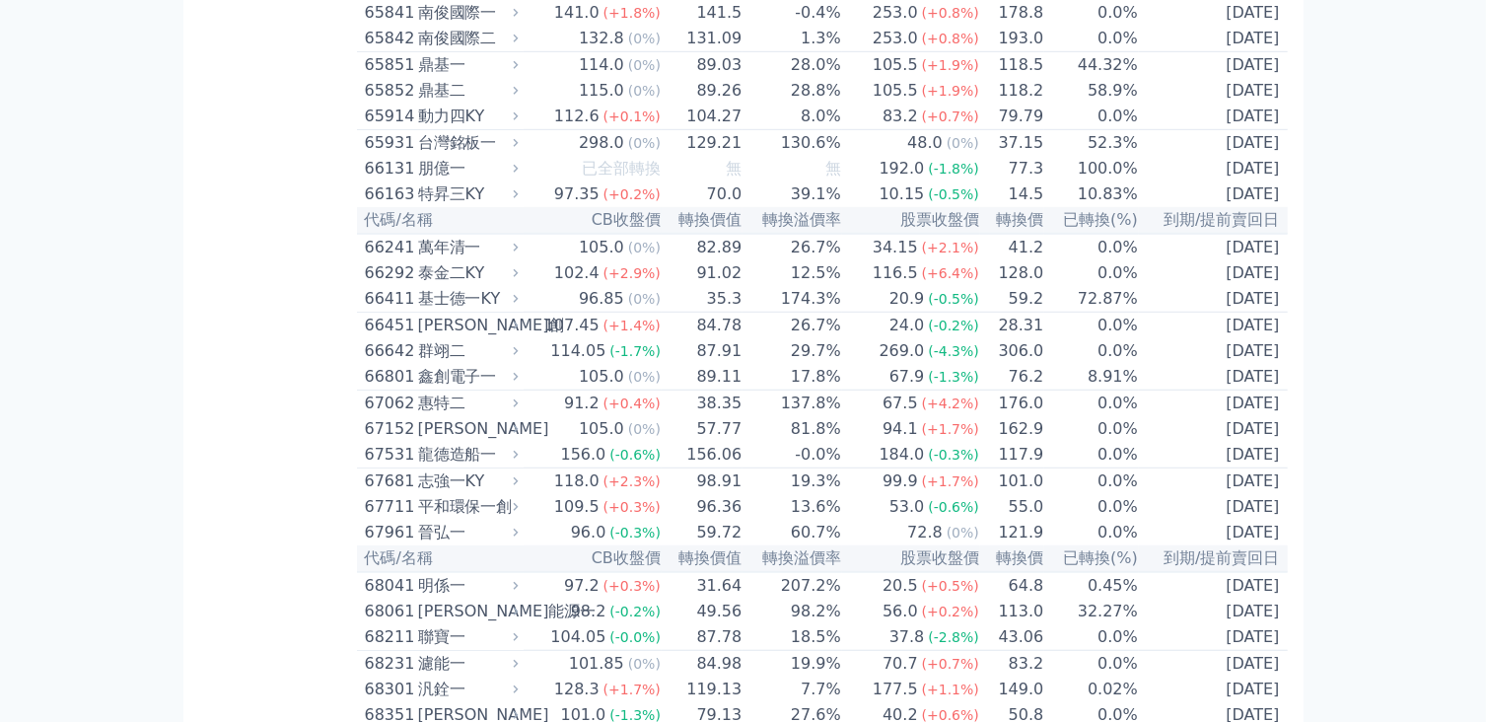
scroll to position [8876, 0]
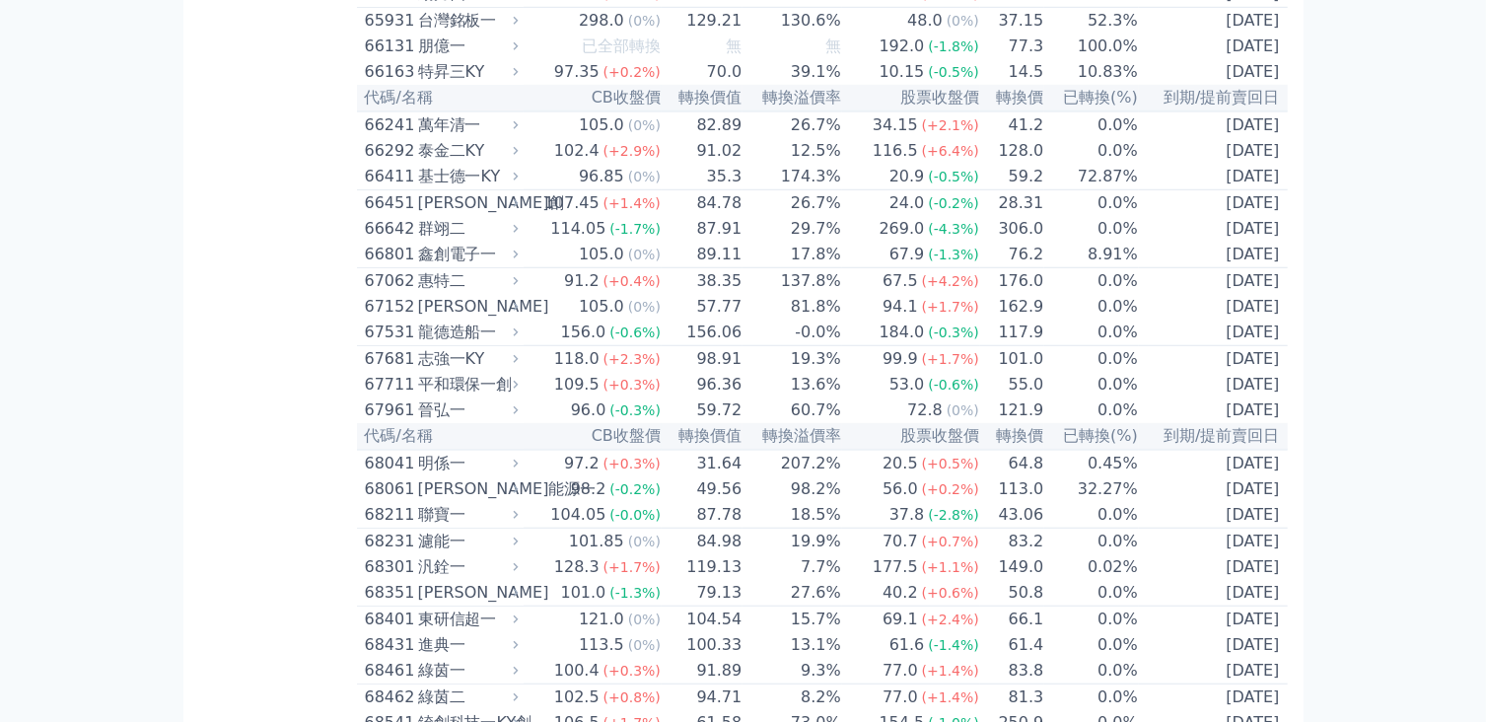
drag, startPoint x: 260, startPoint y: 397, endPoint x: 161, endPoint y: 341, distance: 114.4
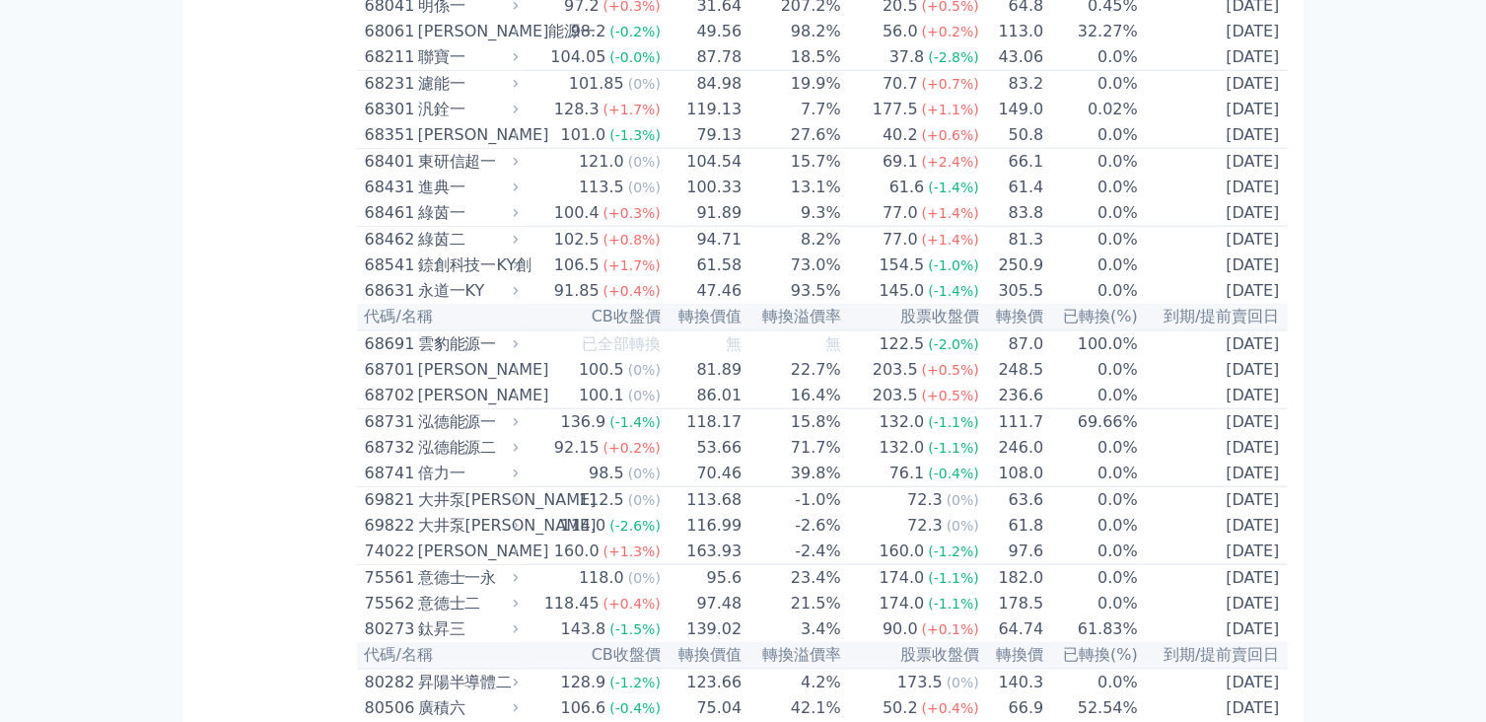
scroll to position [9369, 0]
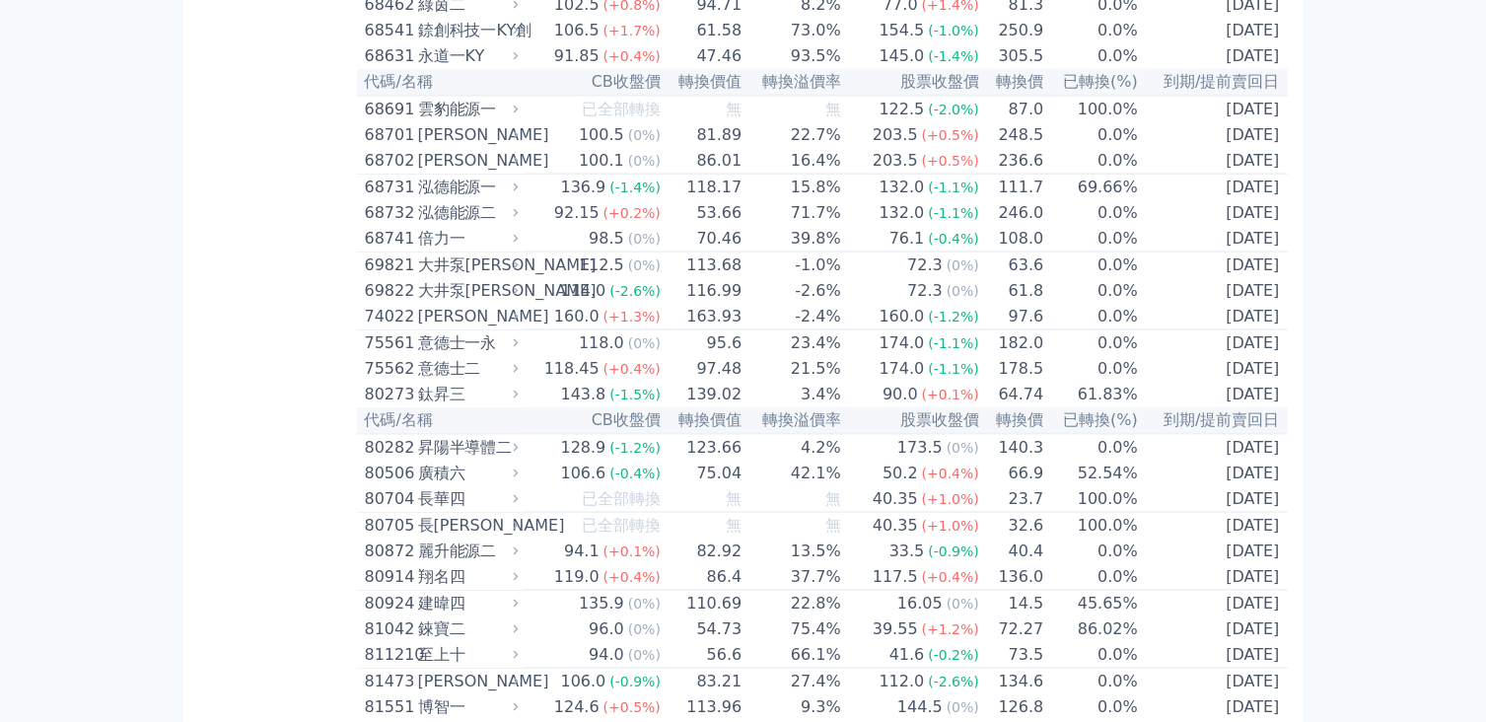
scroll to position [10257, 0]
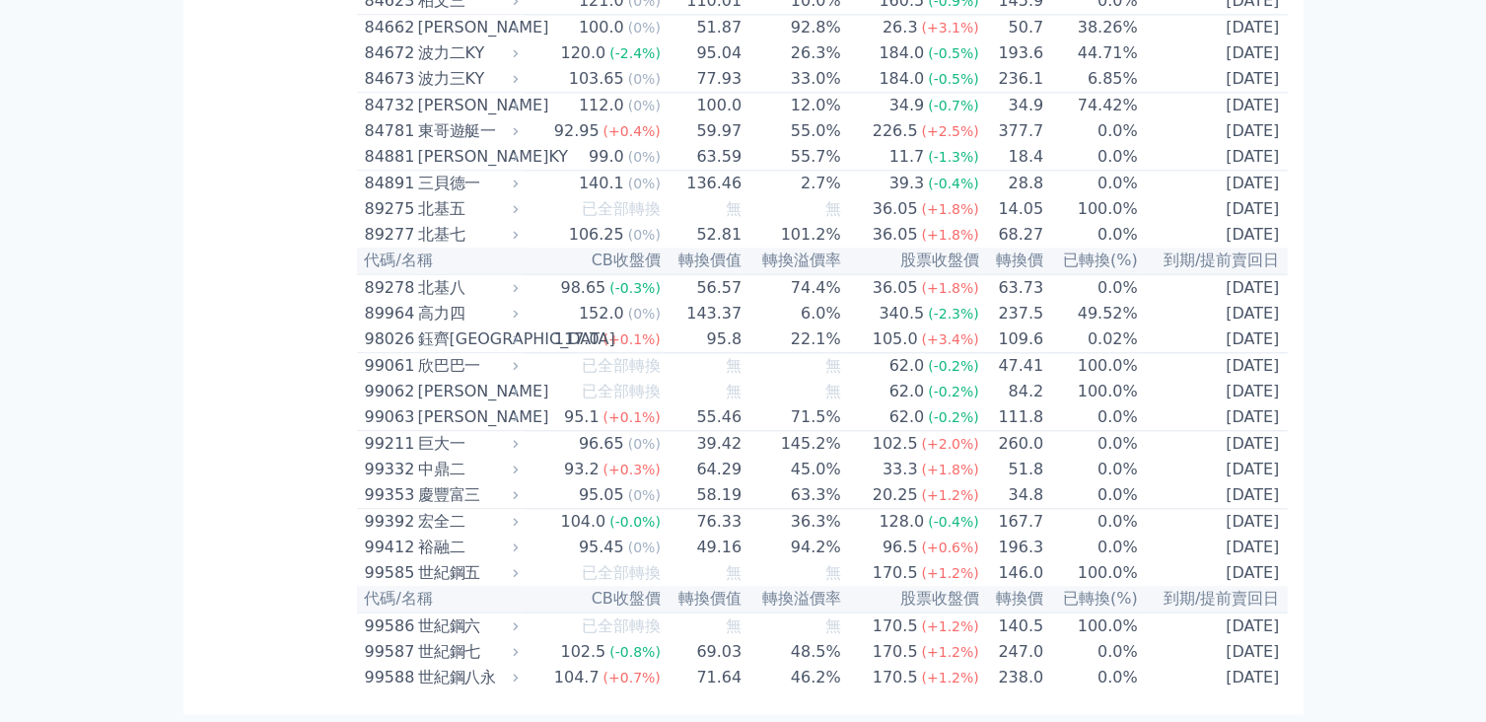
scroll to position [12821, 0]
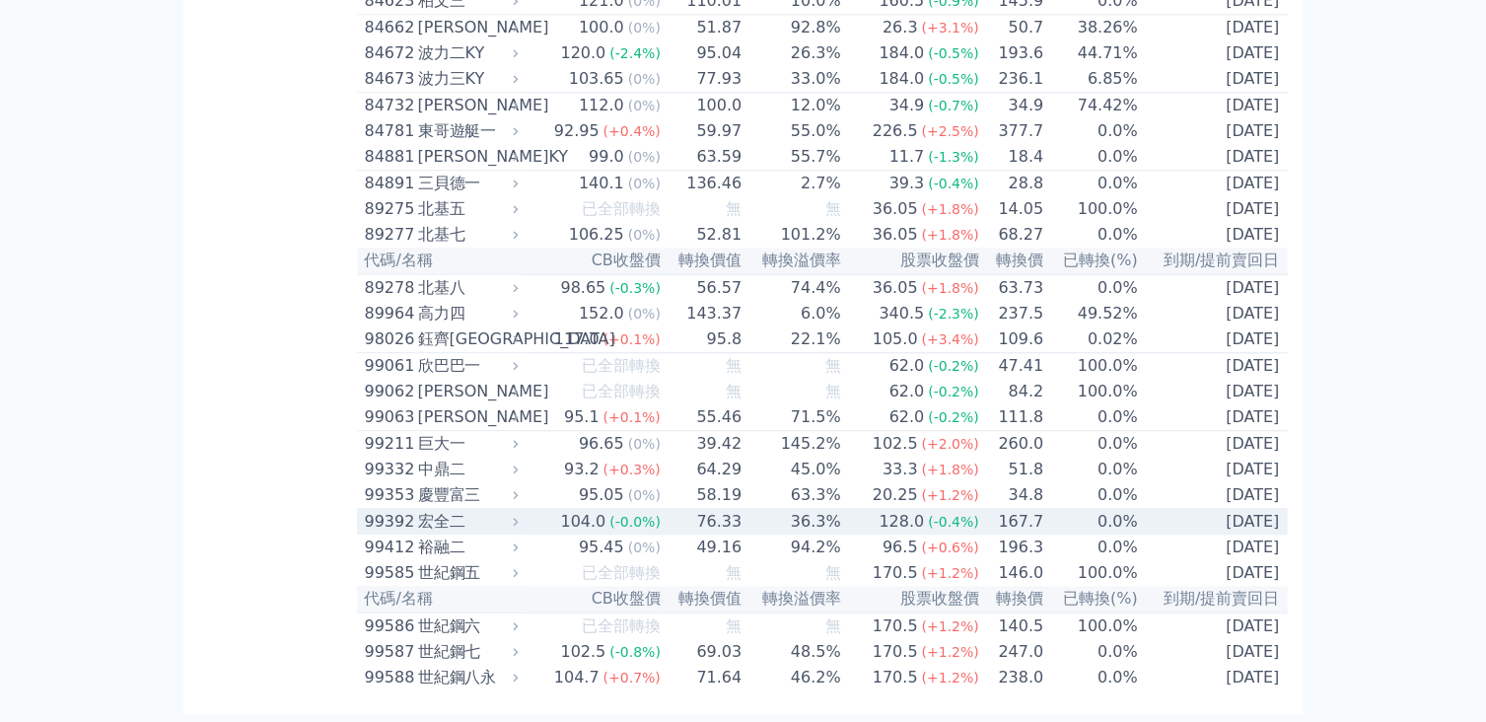
click at [437, 534] on div "宏全二" at bounding box center [466, 522] width 97 height 24
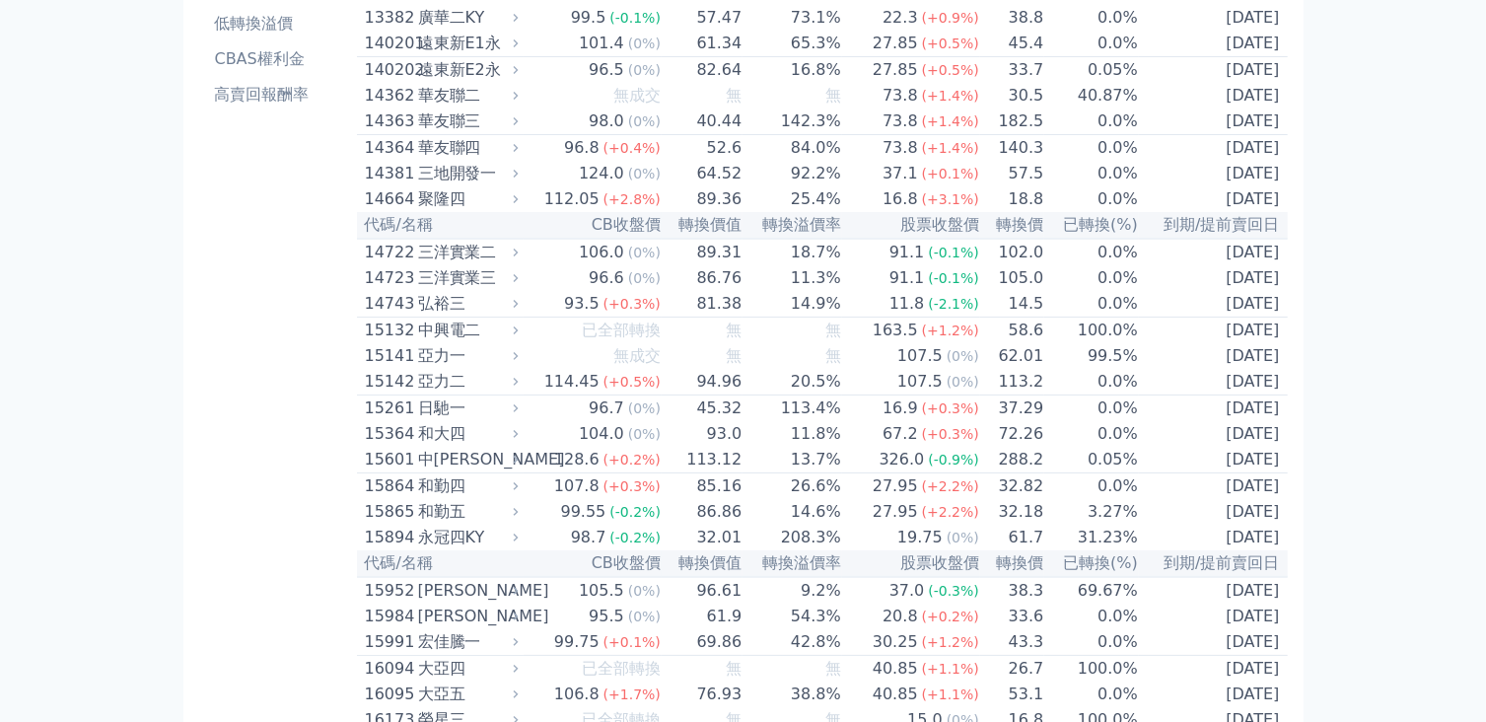
scroll to position [0, 0]
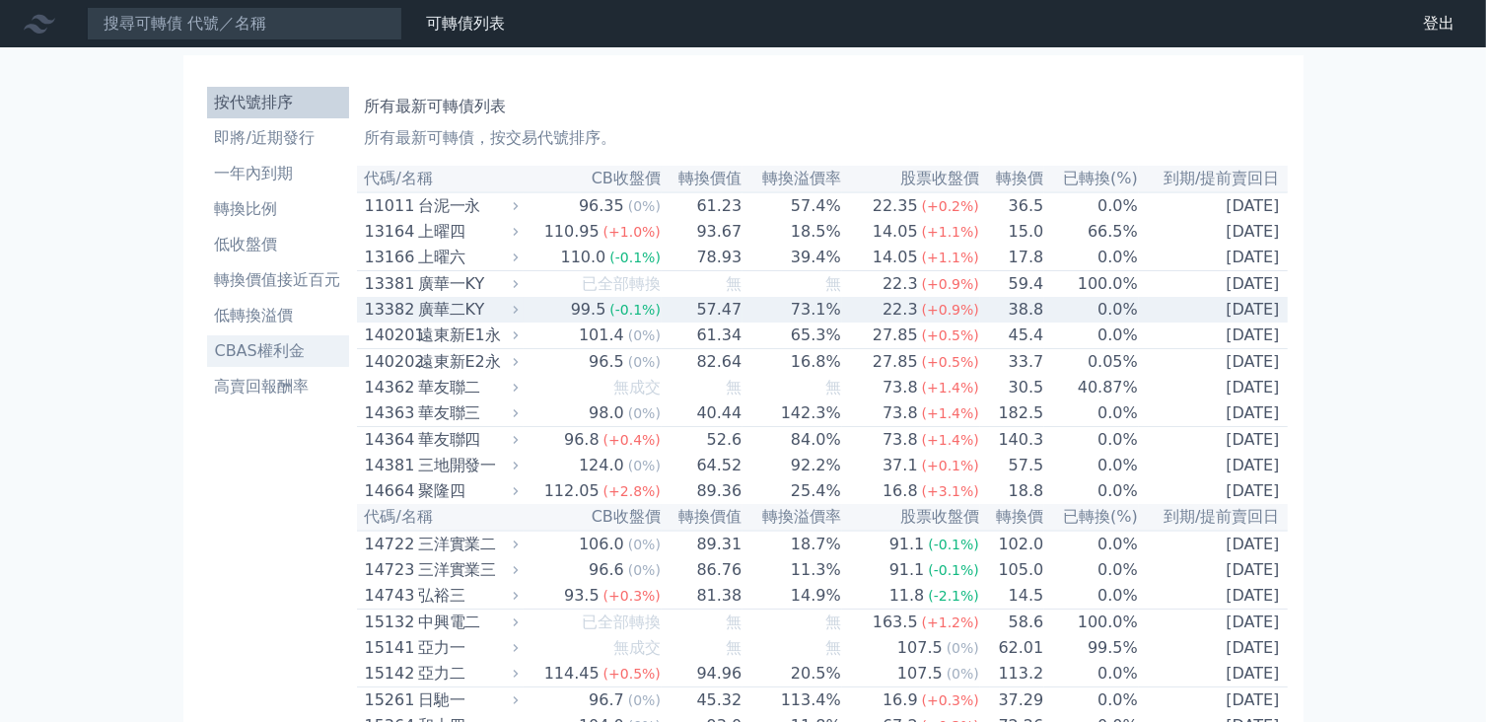
drag, startPoint x: 422, startPoint y: 318, endPoint x: 325, endPoint y: 351, distance: 102.3
click at [325, 351] on li "CBAS權利金" at bounding box center [278, 351] width 142 height 24
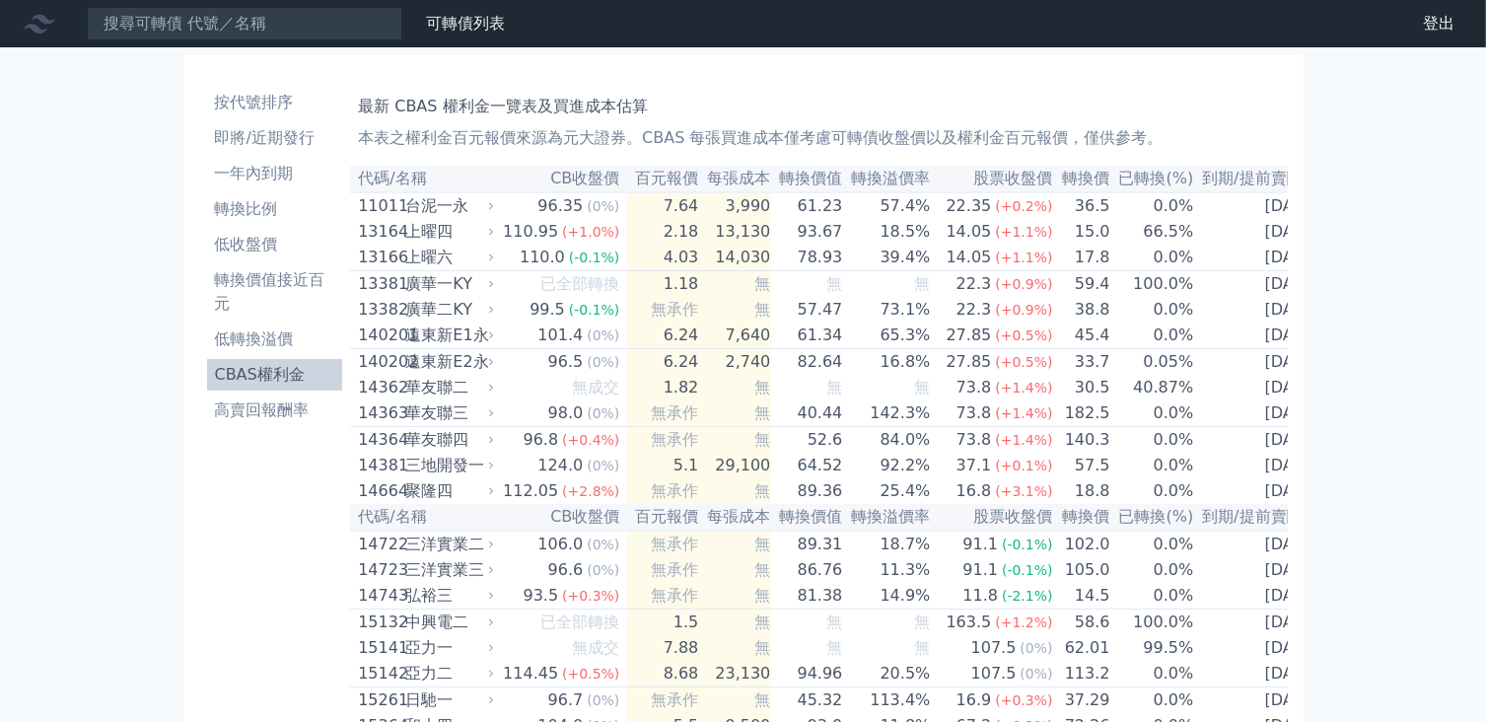
drag, startPoint x: 657, startPoint y: 179, endPoint x: 631, endPoint y: 170, distance: 27.1
click at [631, 170] on th "百元報價" at bounding box center [663, 179] width 72 height 27
drag, startPoint x: 592, startPoint y: 183, endPoint x: 549, endPoint y: 155, distance: 51.2
click at [557, 180] on th "CB收盤價" at bounding box center [562, 179] width 129 height 27
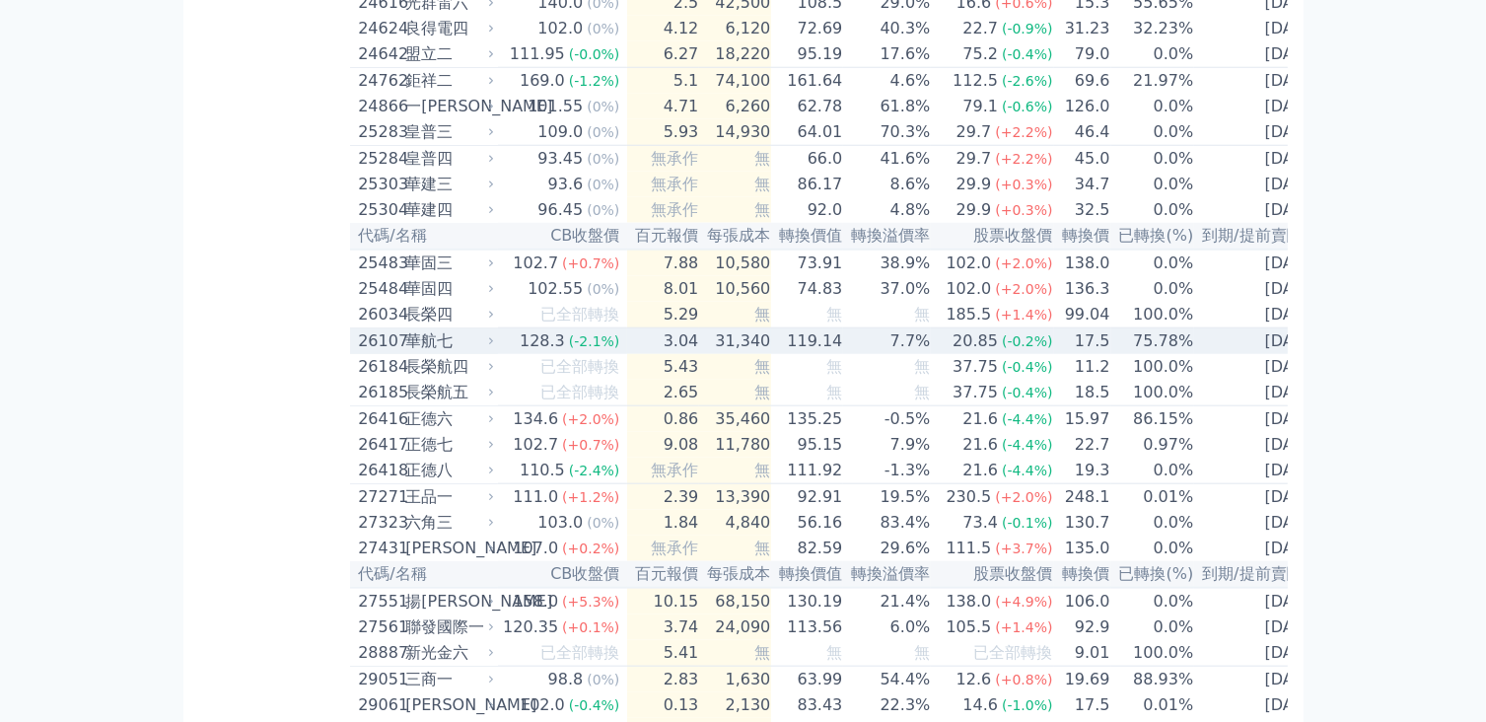
scroll to position [2071, 0]
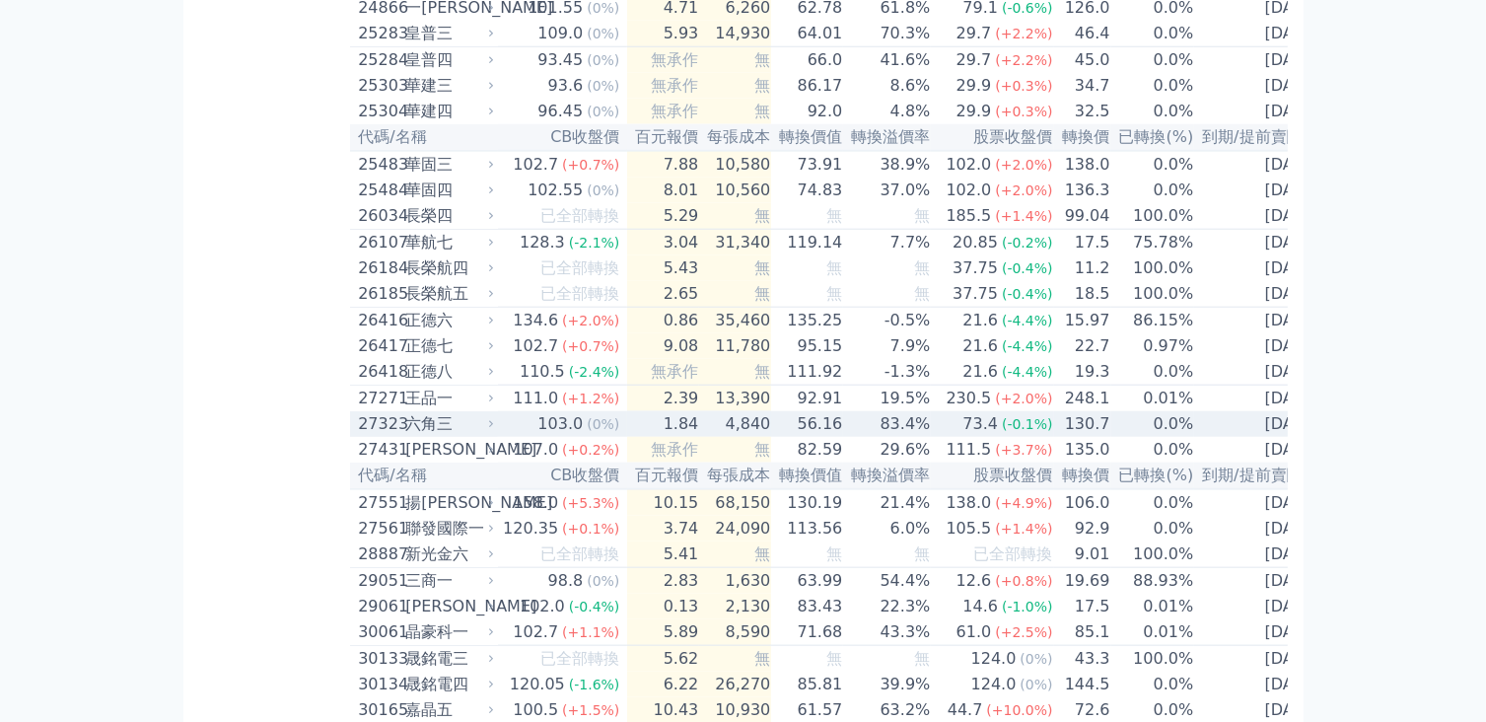
click at [468, 436] on div "六角三" at bounding box center [447, 424] width 85 height 24
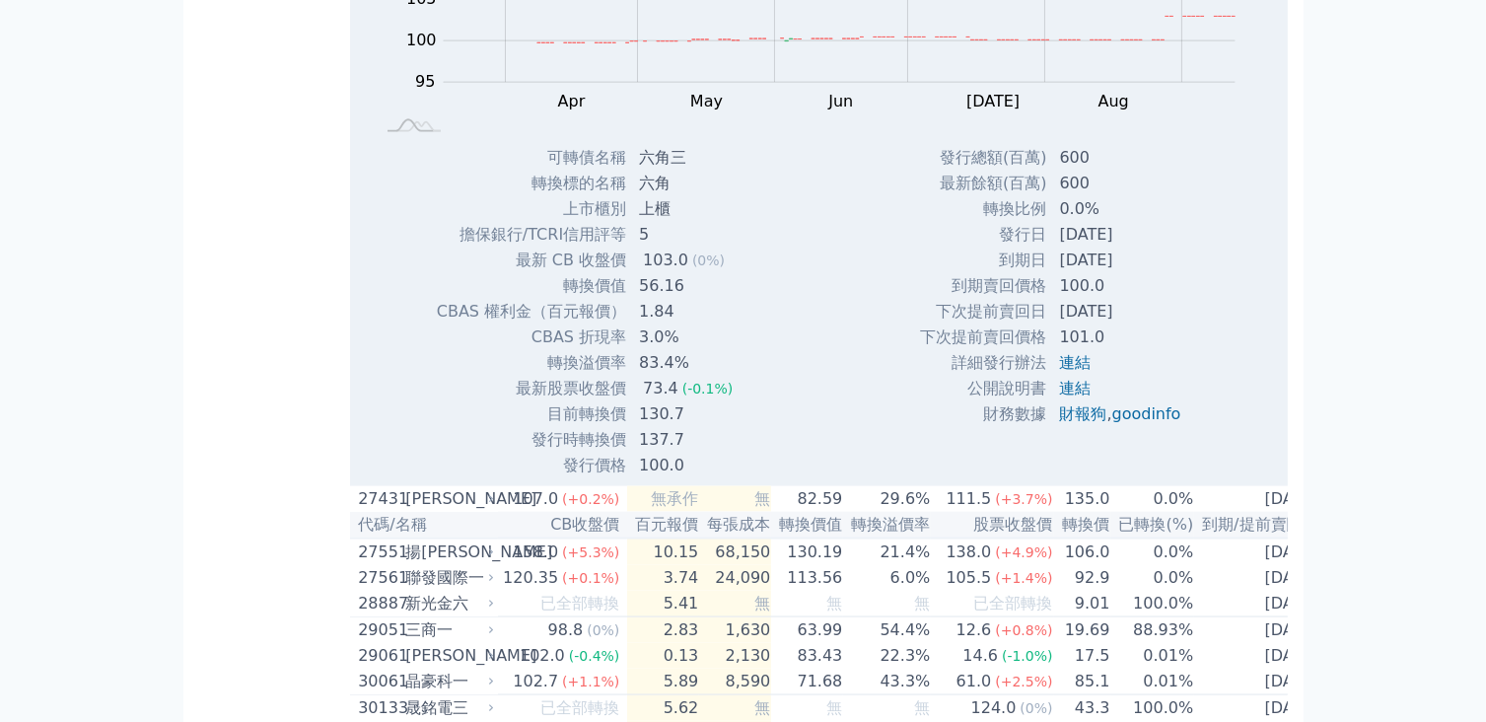
scroll to position [2564, 0]
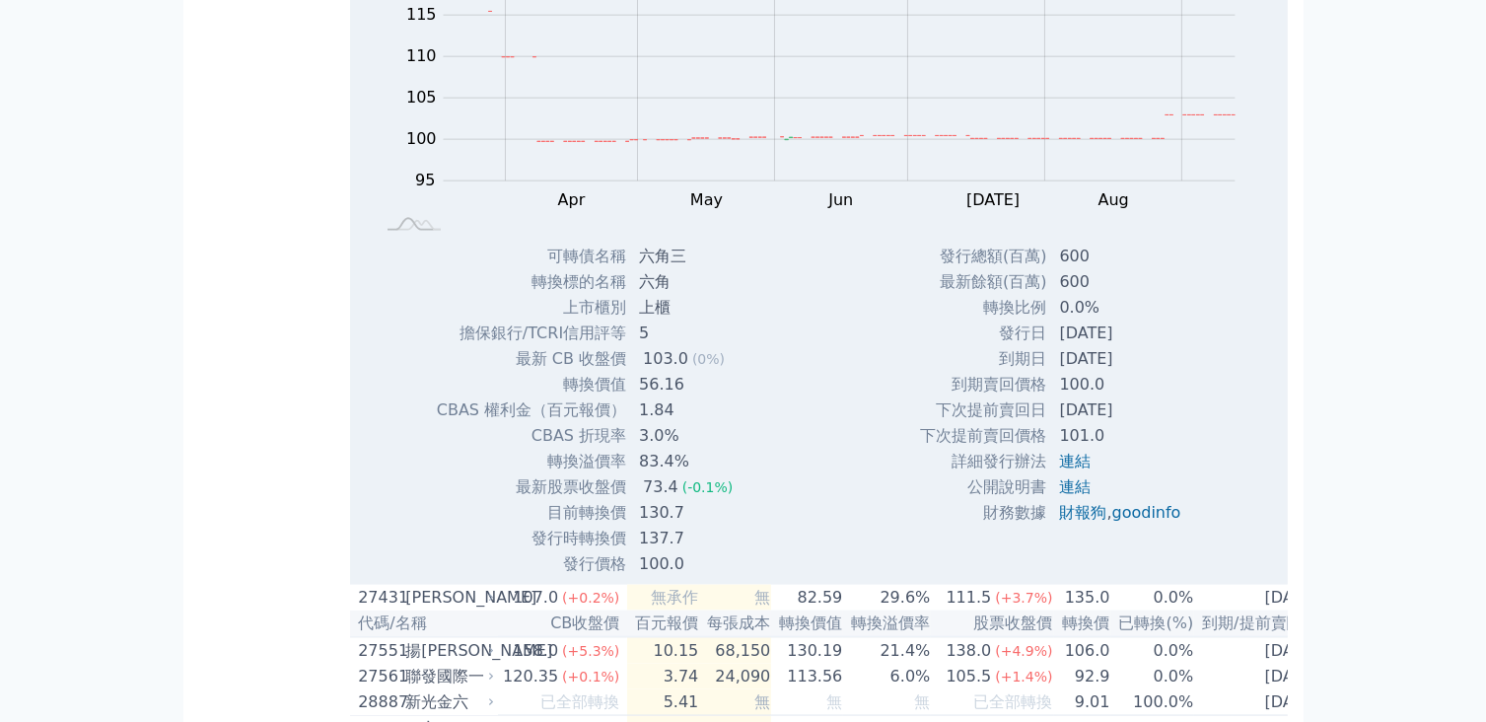
drag, startPoint x: 236, startPoint y: 492, endPoint x: 154, endPoint y: 428, distance: 104.0
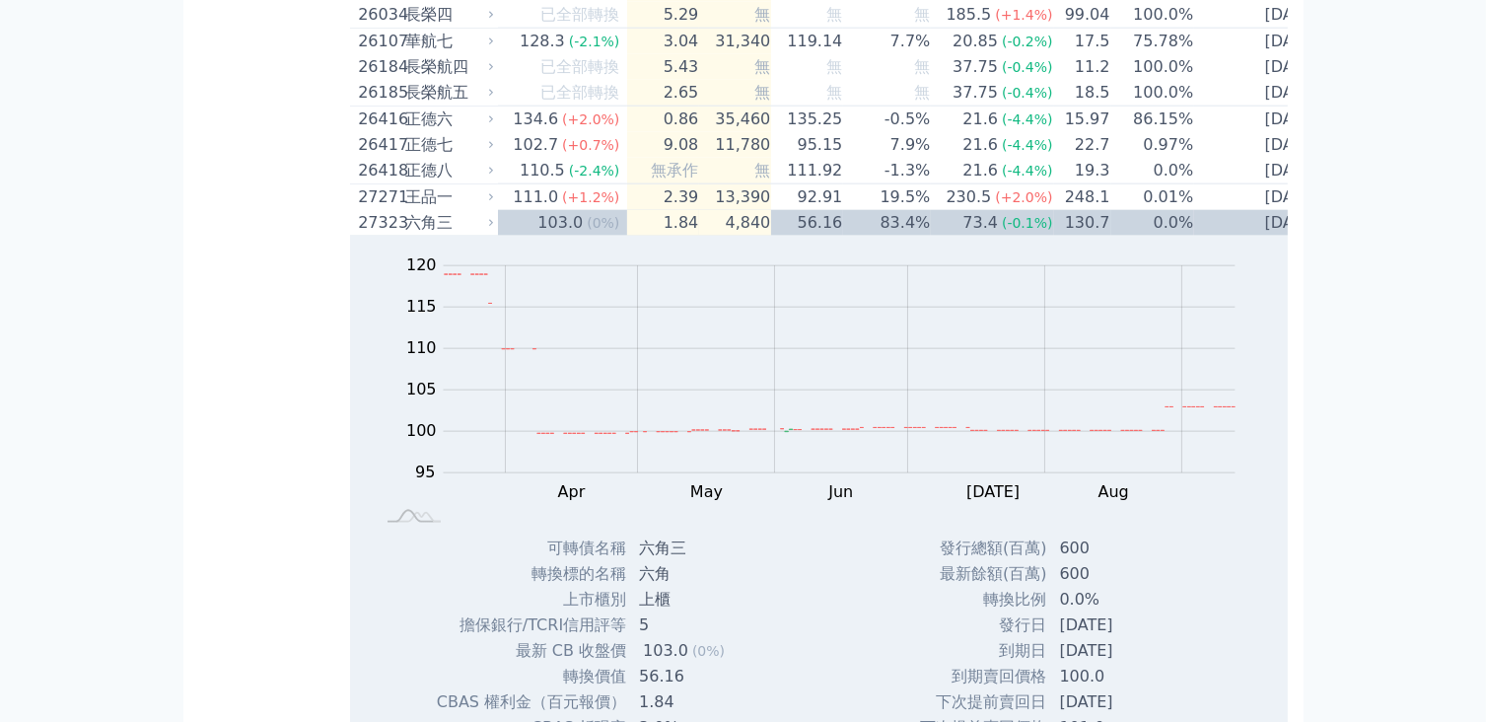
scroll to position [2268, 0]
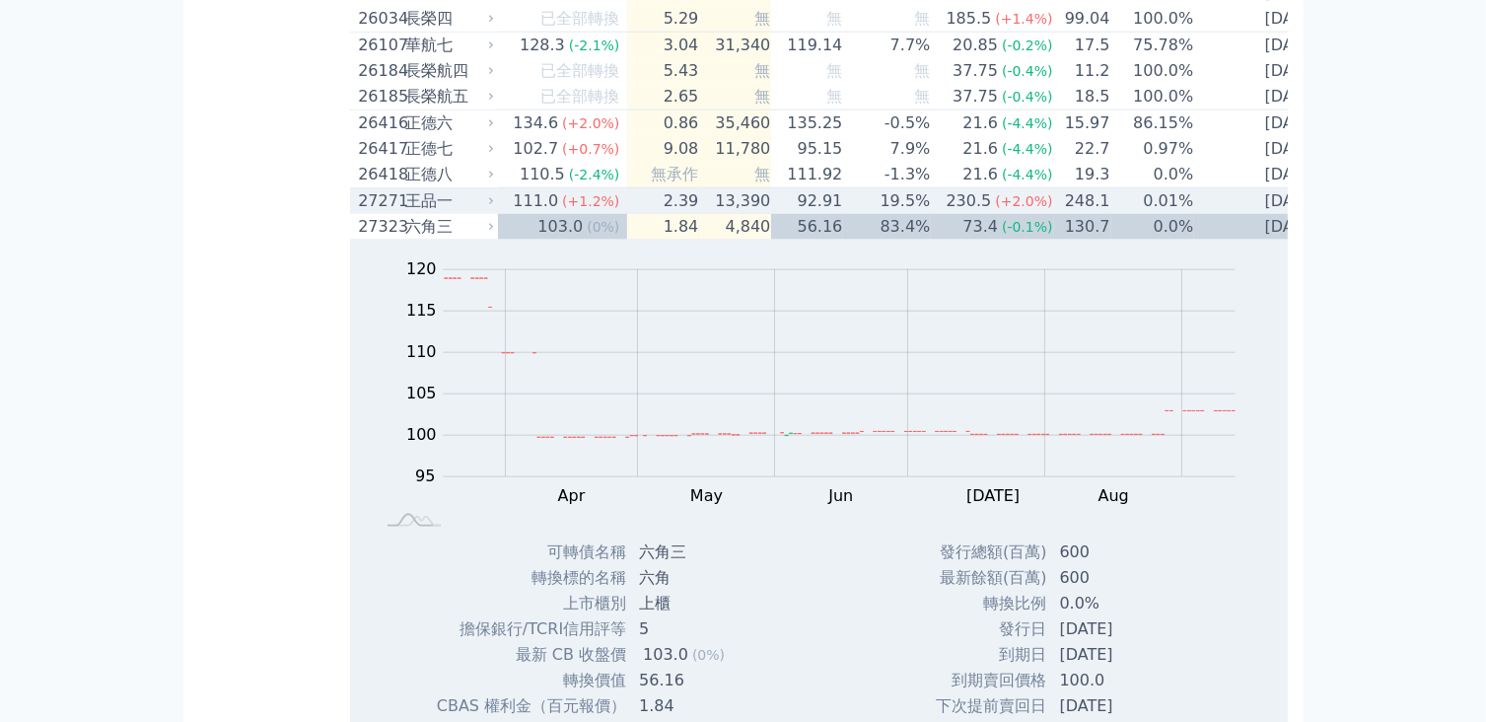
click at [424, 213] on div "王品一" at bounding box center [447, 201] width 85 height 24
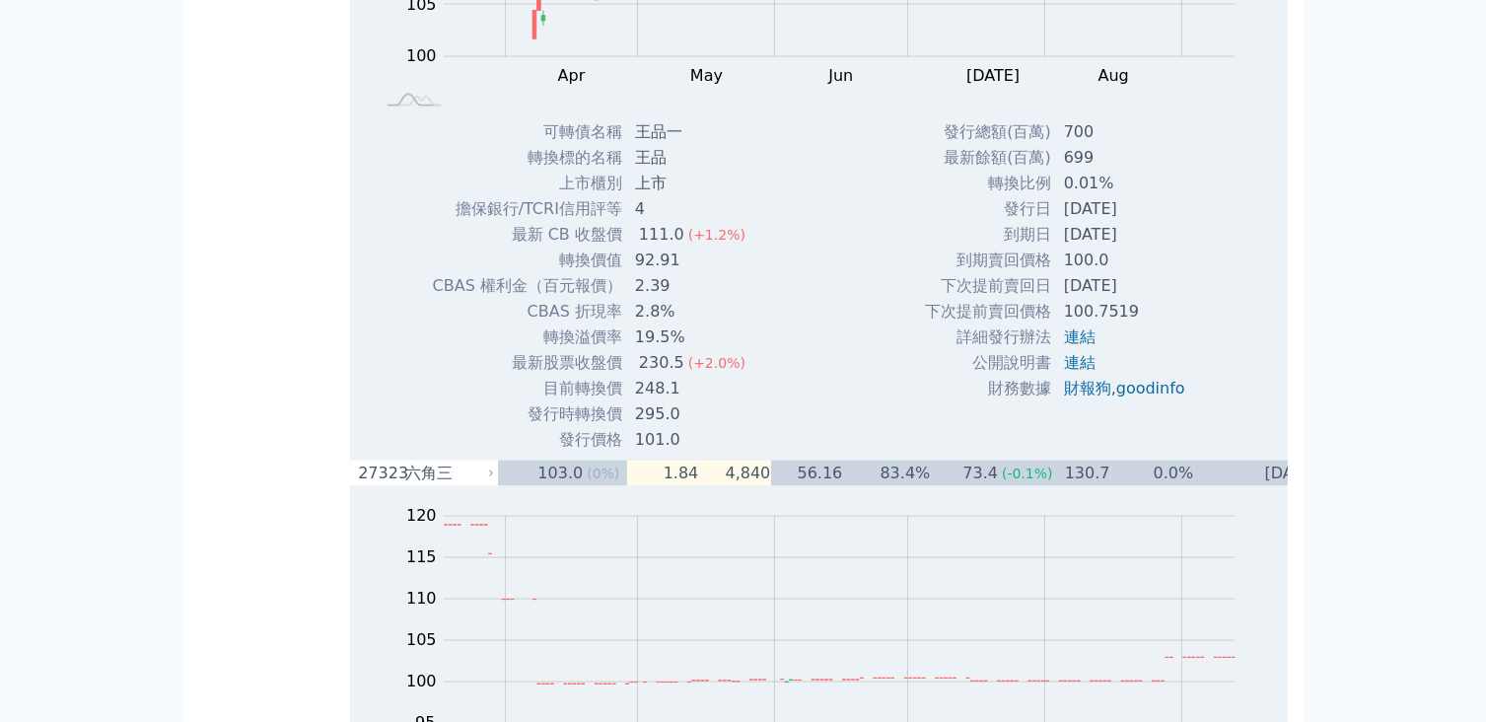
scroll to position [2367, 0]
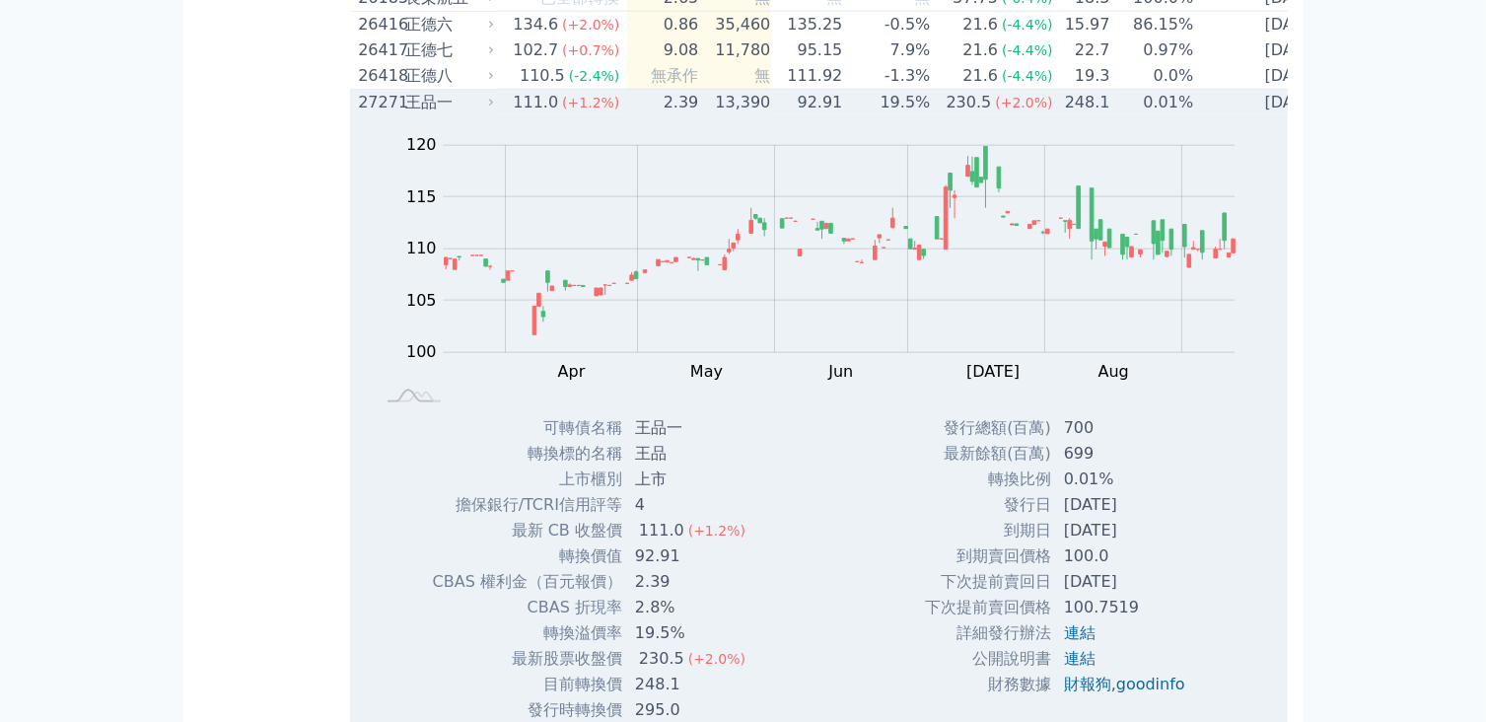
click at [436, 114] on div "王品一" at bounding box center [447, 103] width 85 height 24
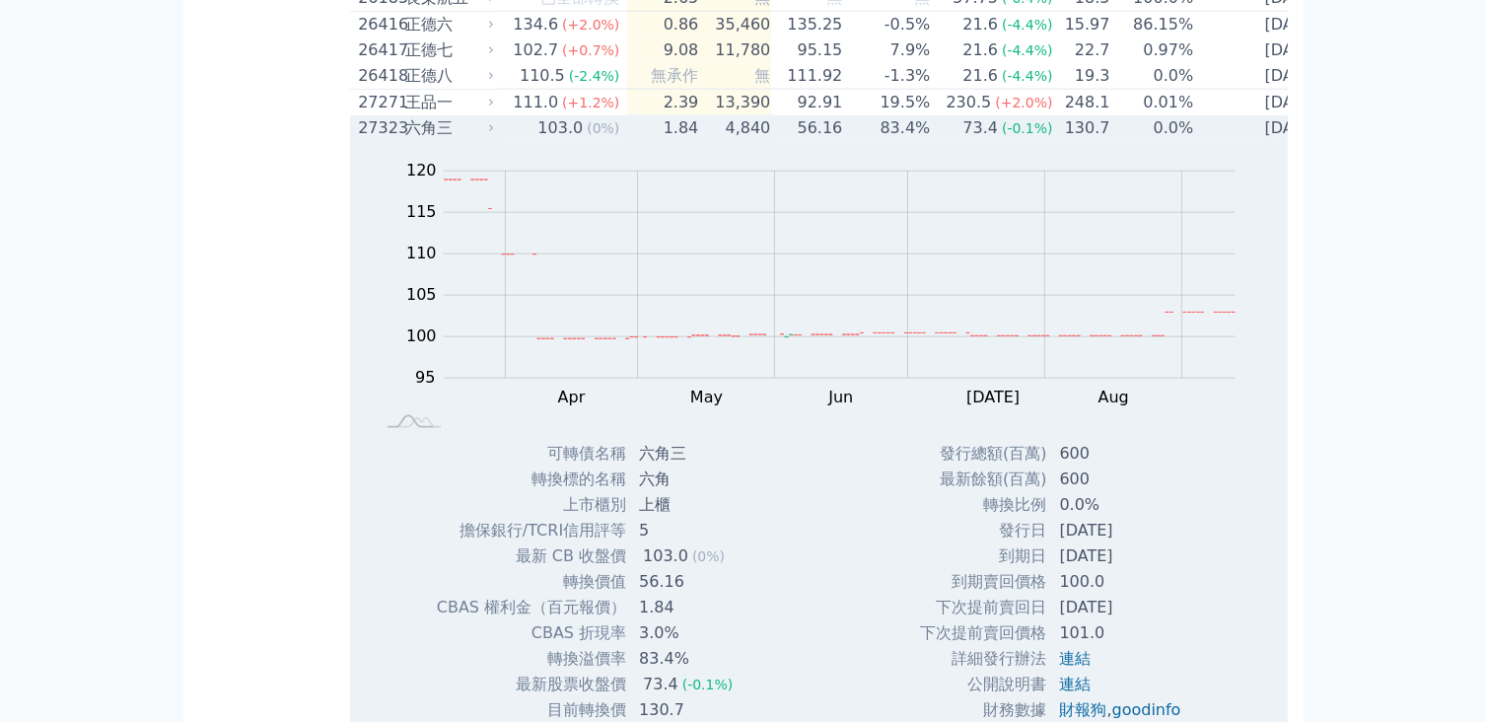
click at [435, 140] on div "六角三" at bounding box center [447, 128] width 85 height 24
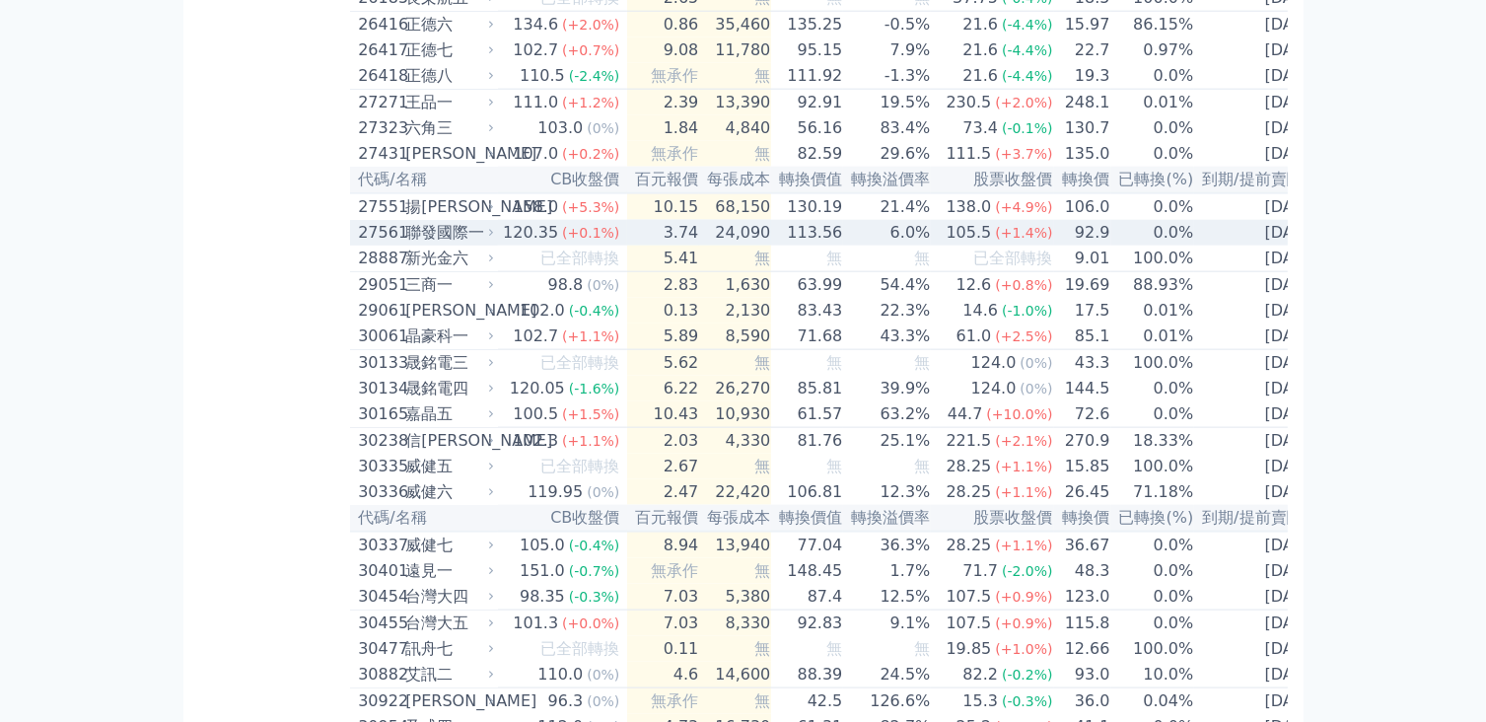
click at [545, 245] on div "120.35" at bounding box center [530, 233] width 63 height 24
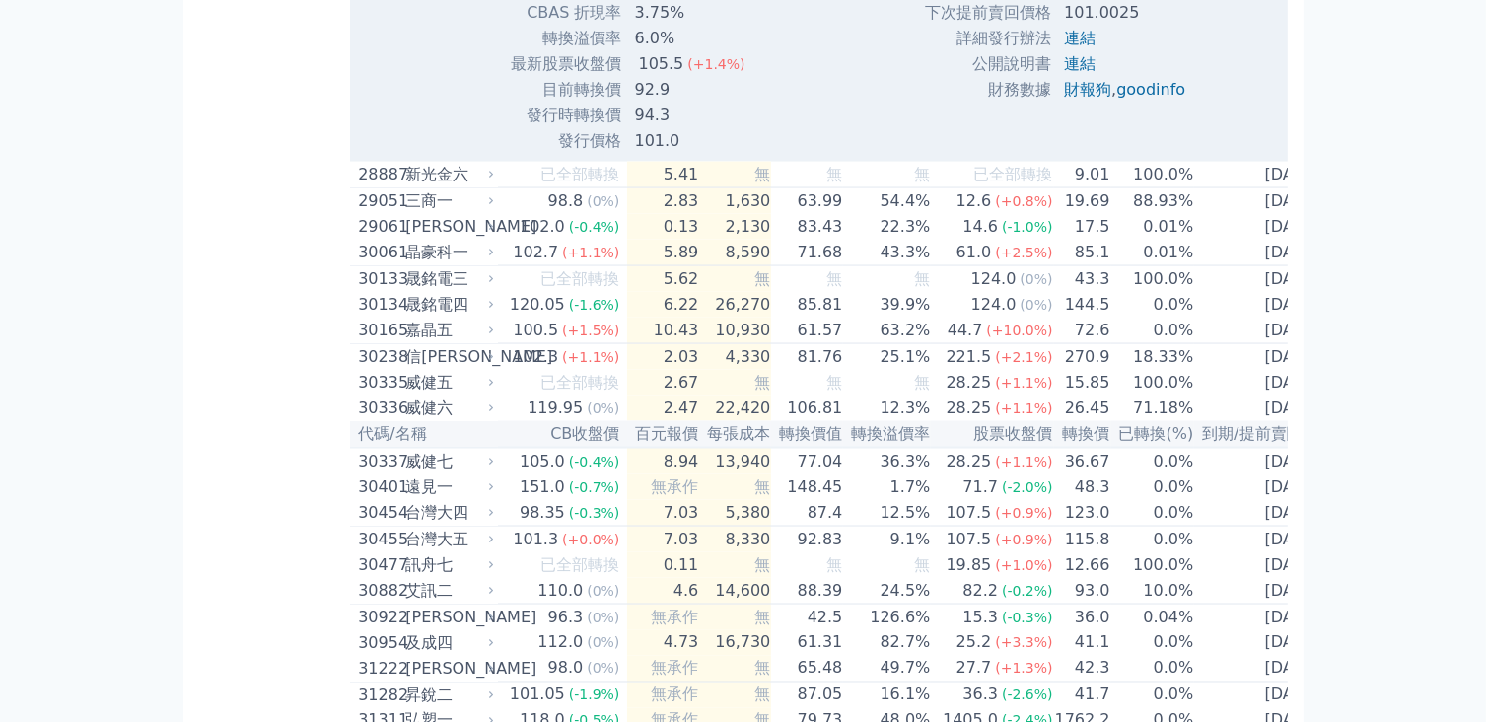
scroll to position [3156, 0]
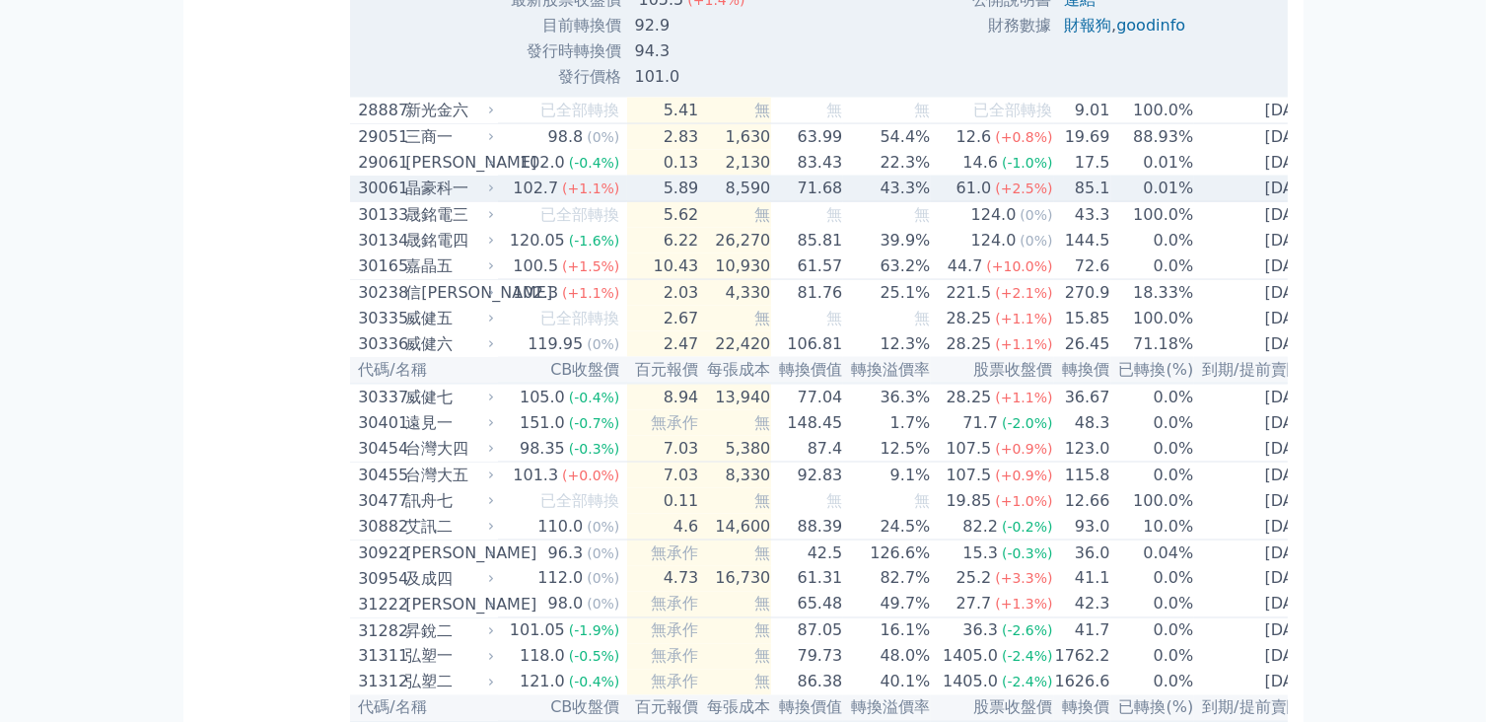
click at [426, 200] on div "晶豪科一" at bounding box center [447, 189] width 85 height 24
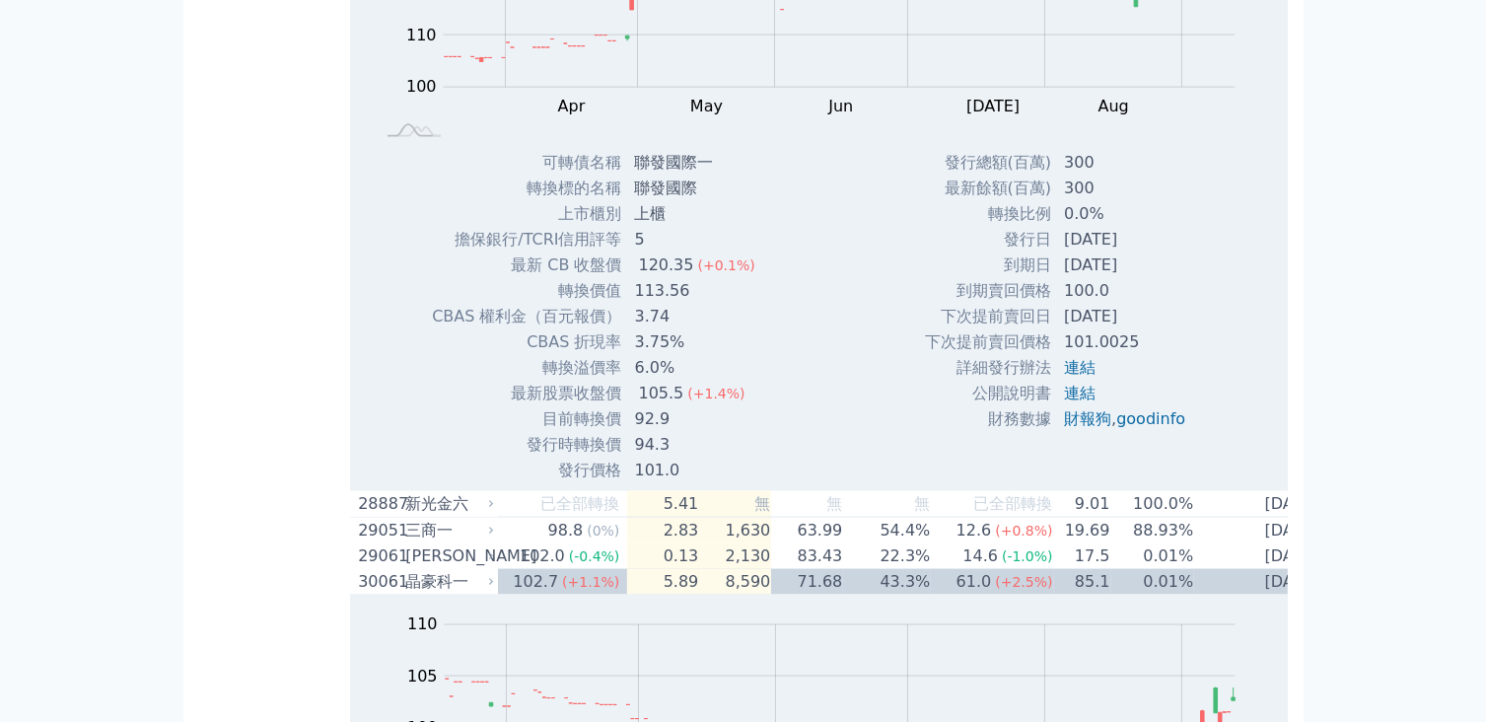
scroll to position [2663, 0]
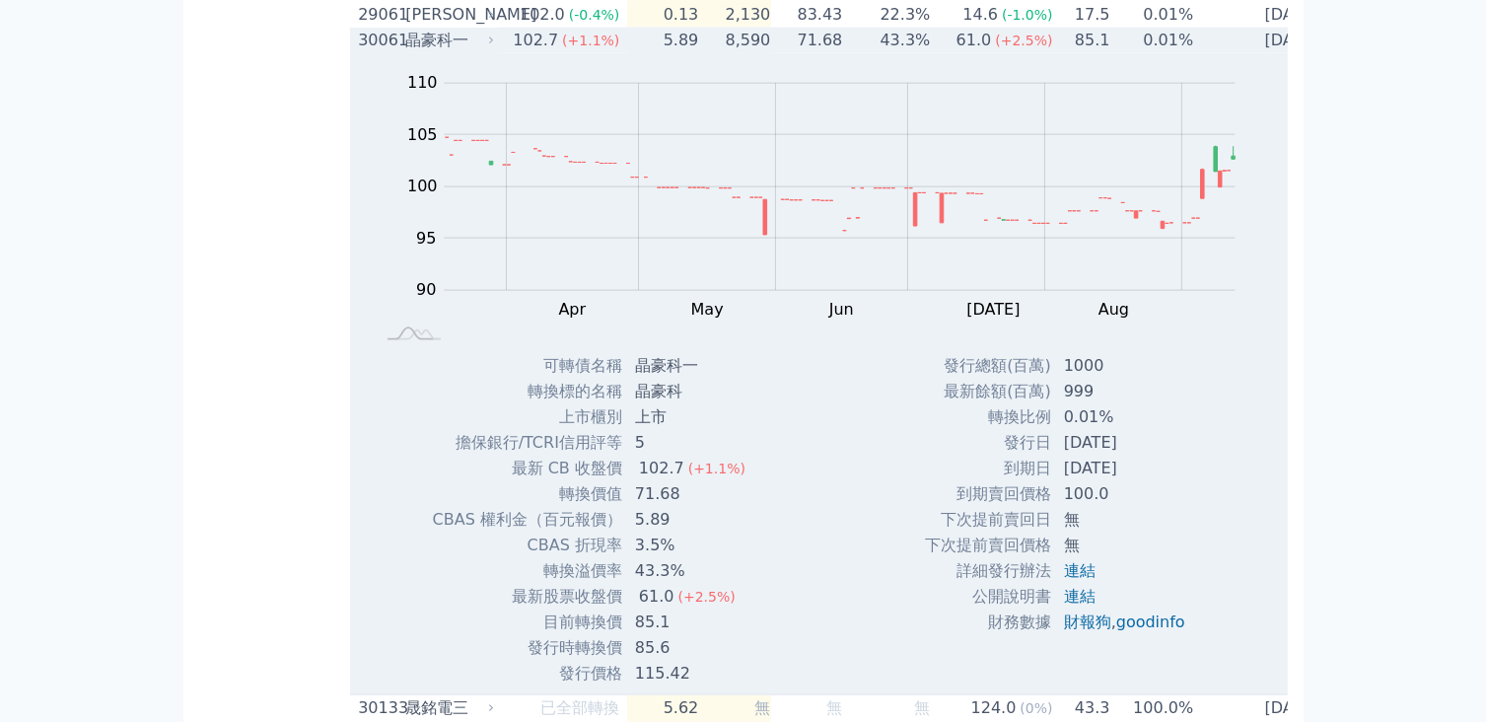
click at [465, 52] on div "晶豪科一" at bounding box center [447, 41] width 85 height 24
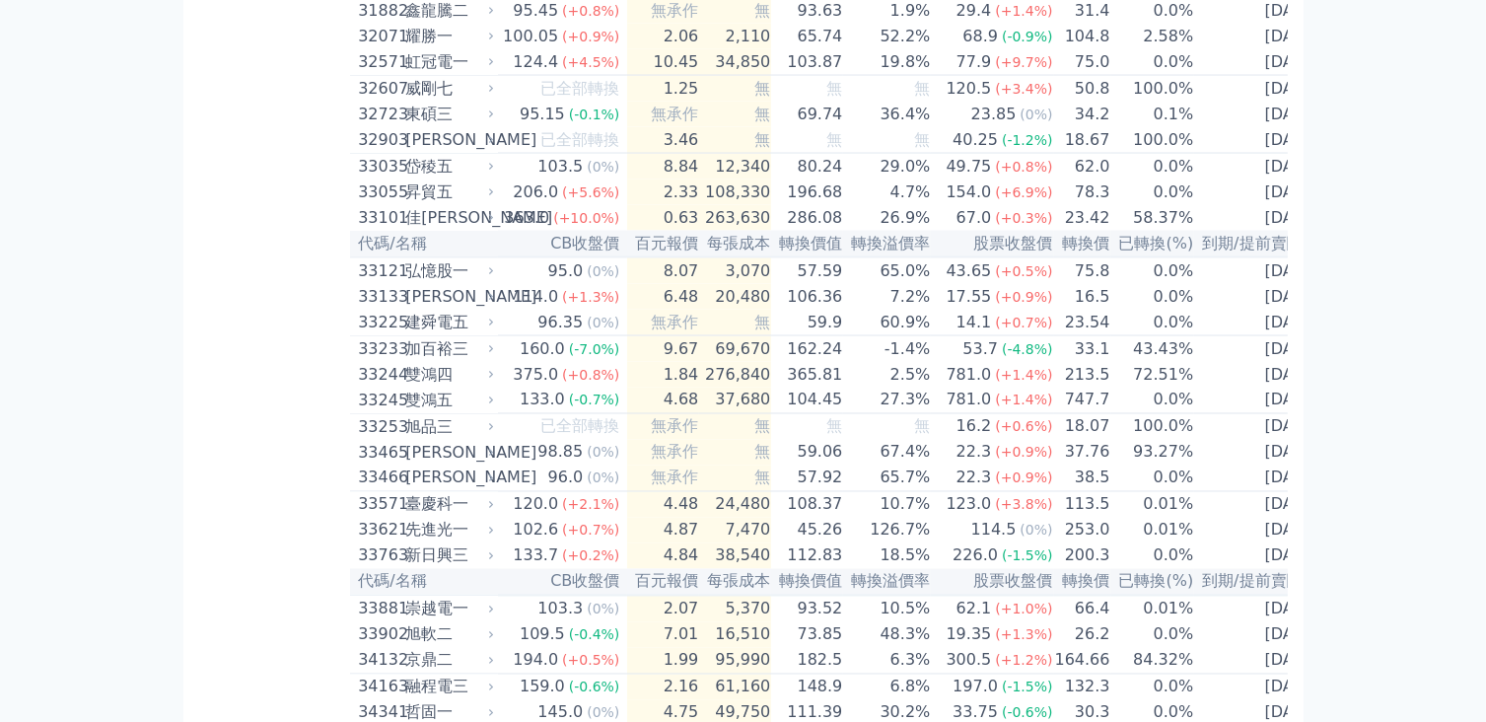
scroll to position [3353, 0]
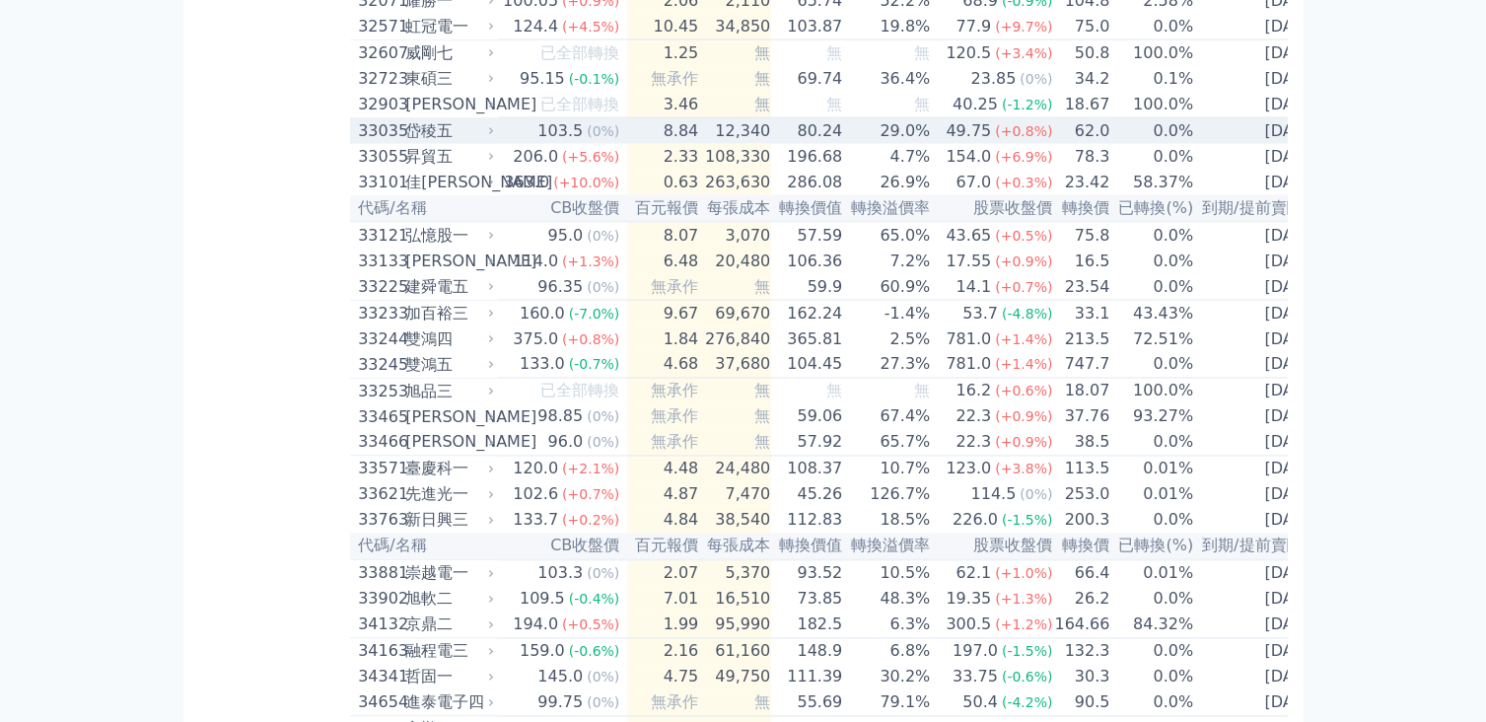
click at [408, 143] on div "33035 岱稜五" at bounding box center [421, 131] width 127 height 24
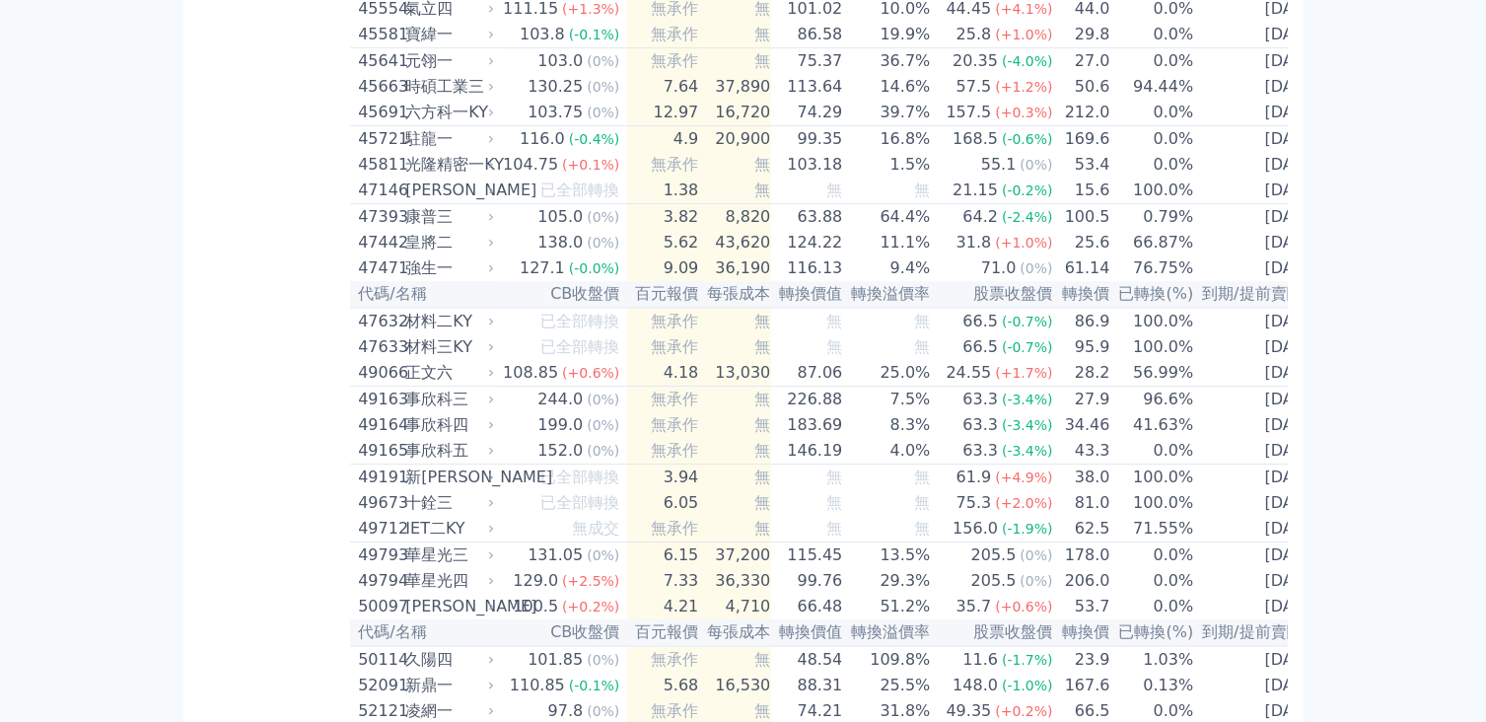
scroll to position [6312, 0]
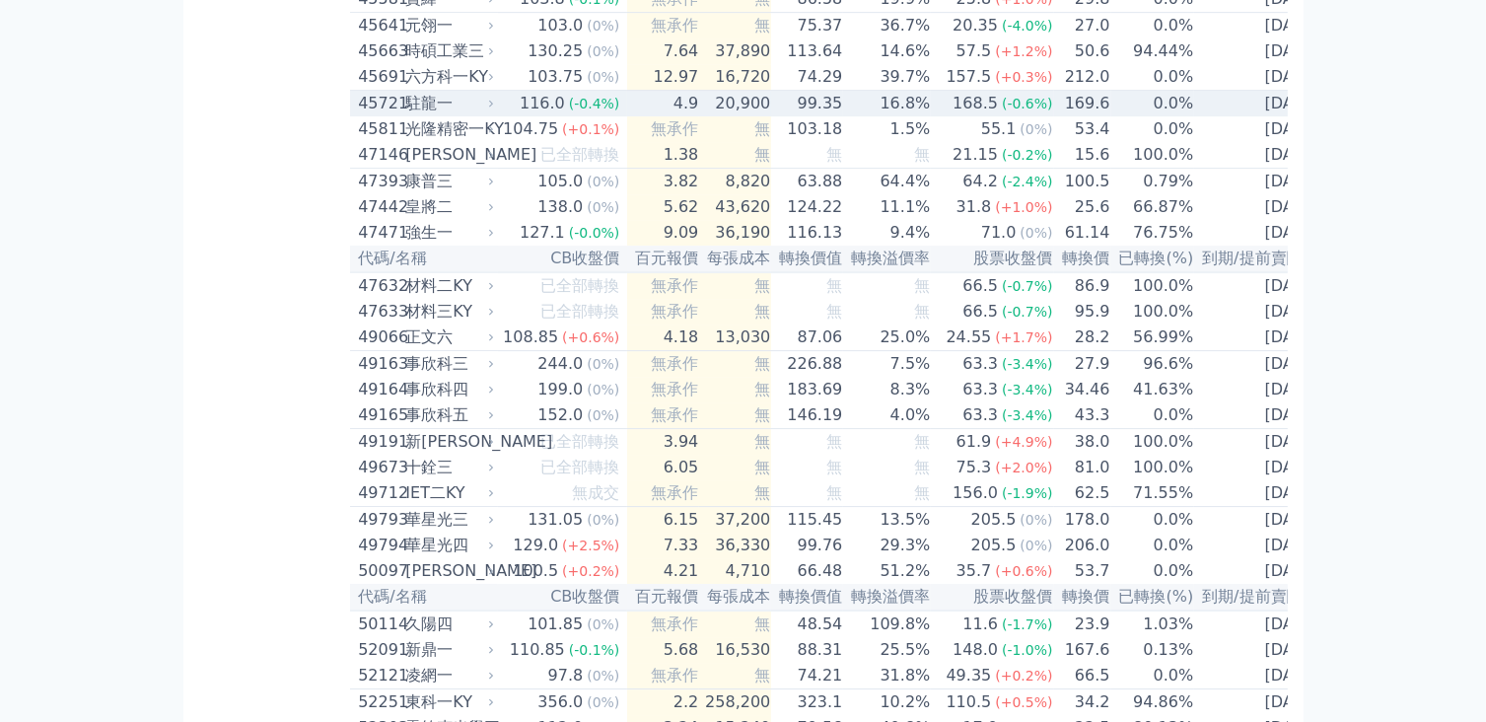
click at [408, 115] on div "45721 駐龍一" at bounding box center [421, 104] width 127 height 24
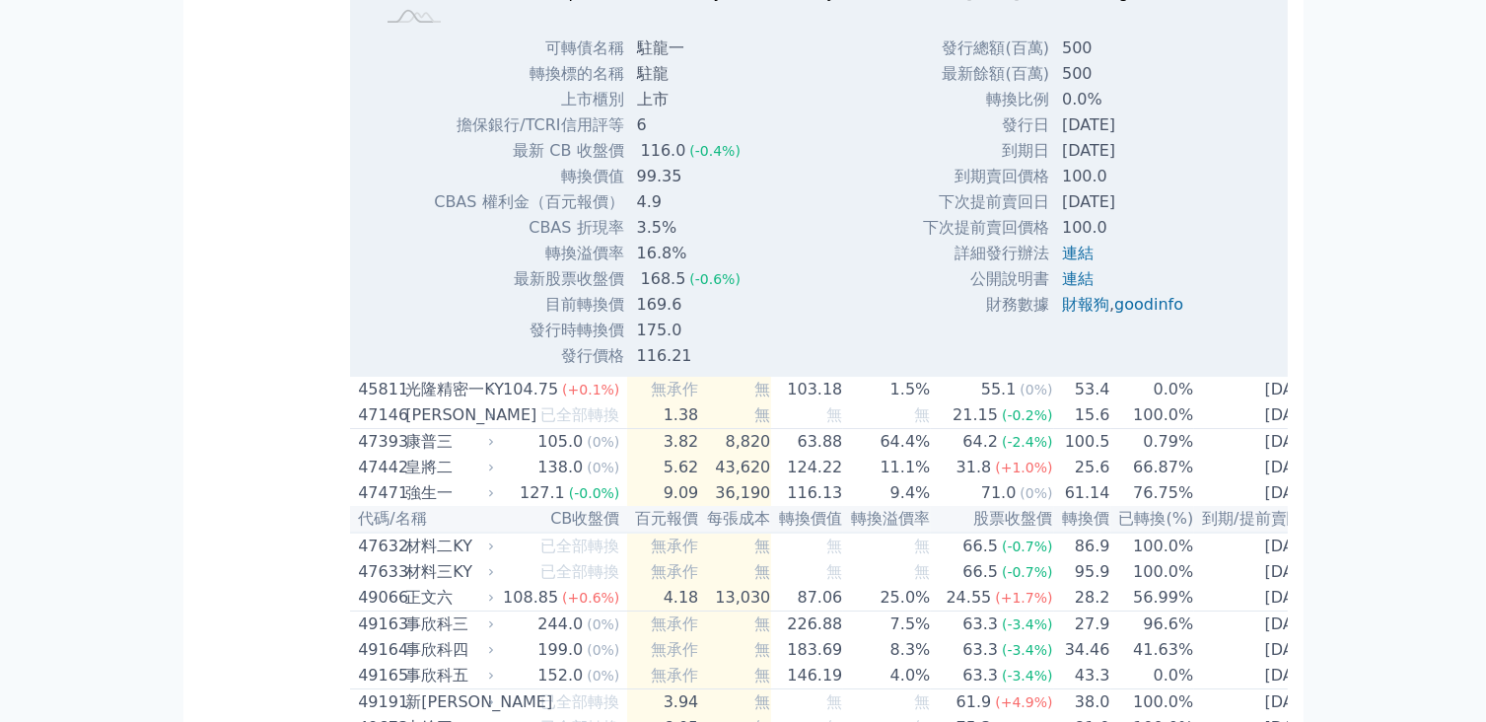
scroll to position [6608, 0]
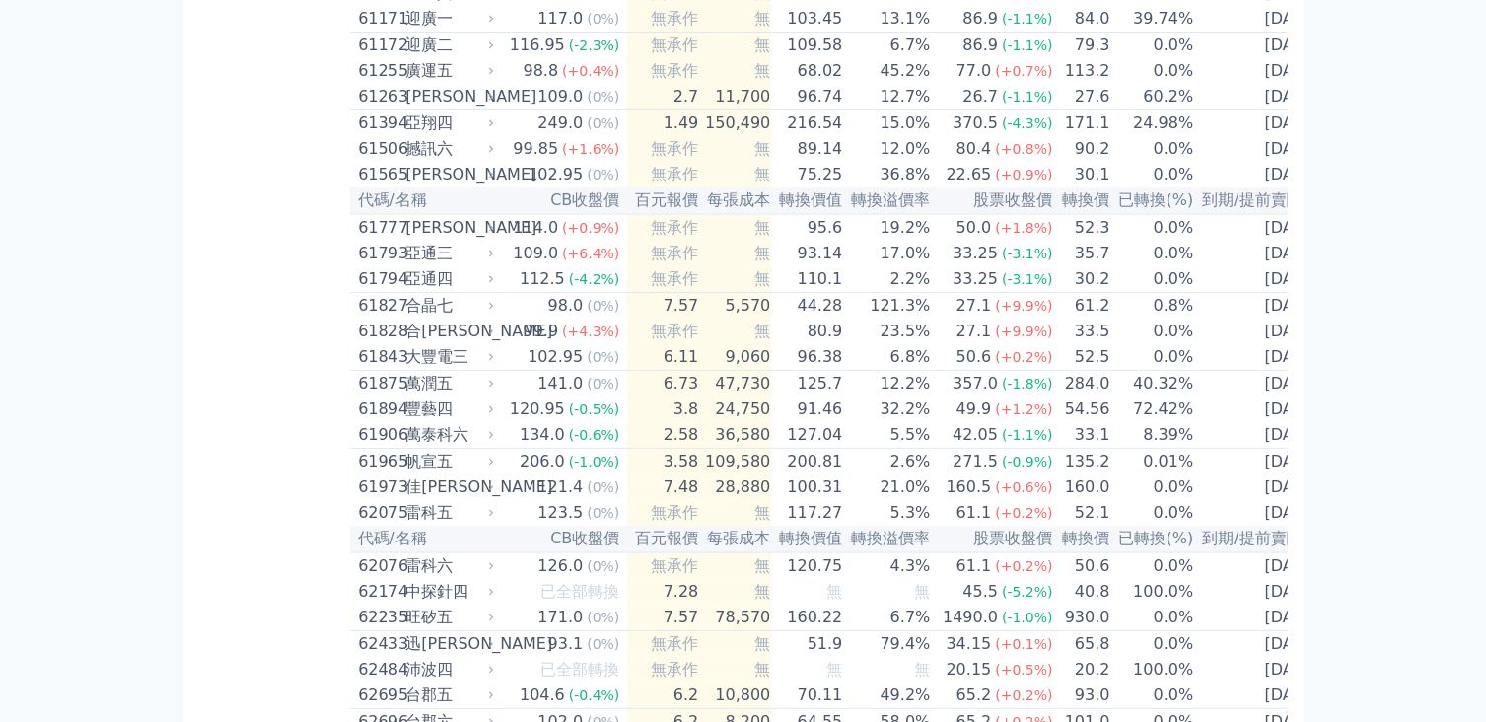
scroll to position [7791, 0]
